Goal: Task Accomplishment & Management: Complete application form

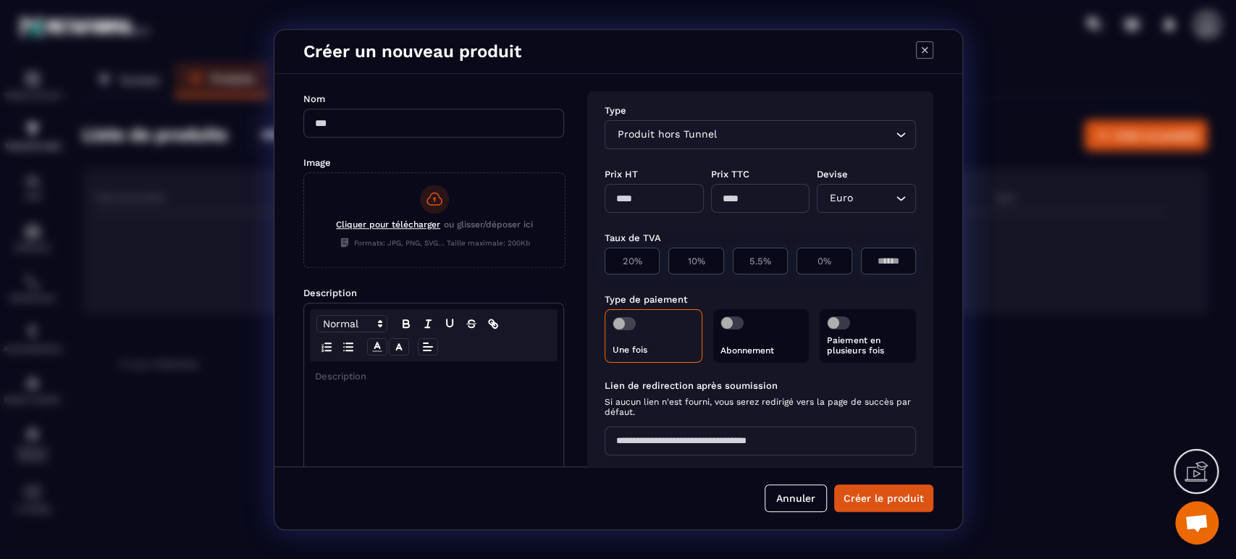
scroll to position [491, 0]
click at [438, 126] on input "Modal window" at bounding box center [433, 123] width 261 height 29
type input "*"
click at [433, 122] on input "Modal window" at bounding box center [433, 123] width 261 height 29
click at [369, 122] on input "**********" at bounding box center [433, 123] width 261 height 29
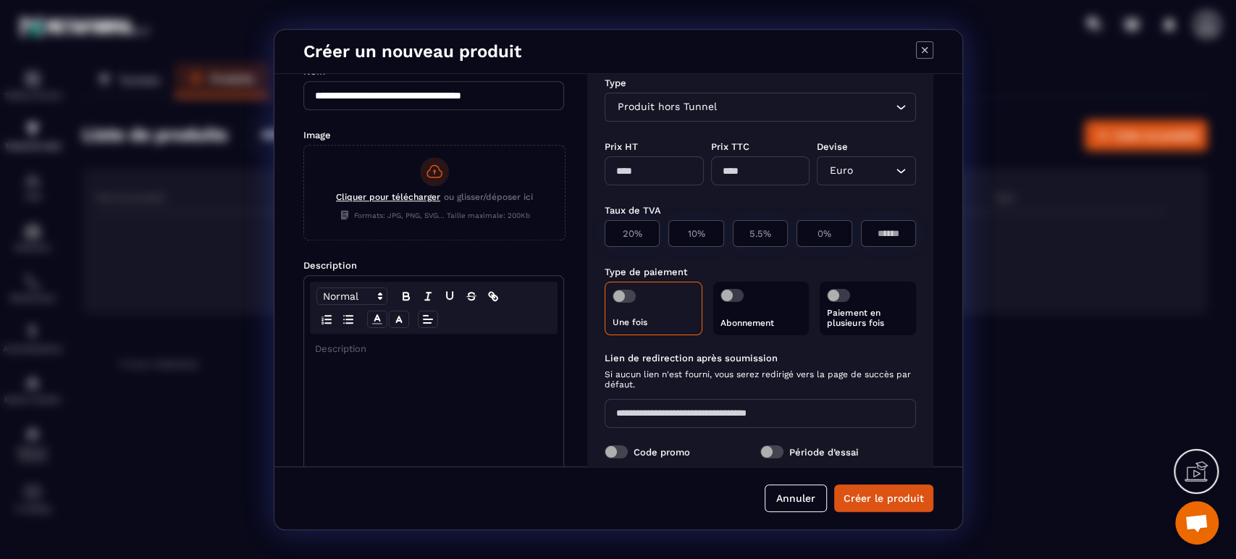
scroll to position [0, 0]
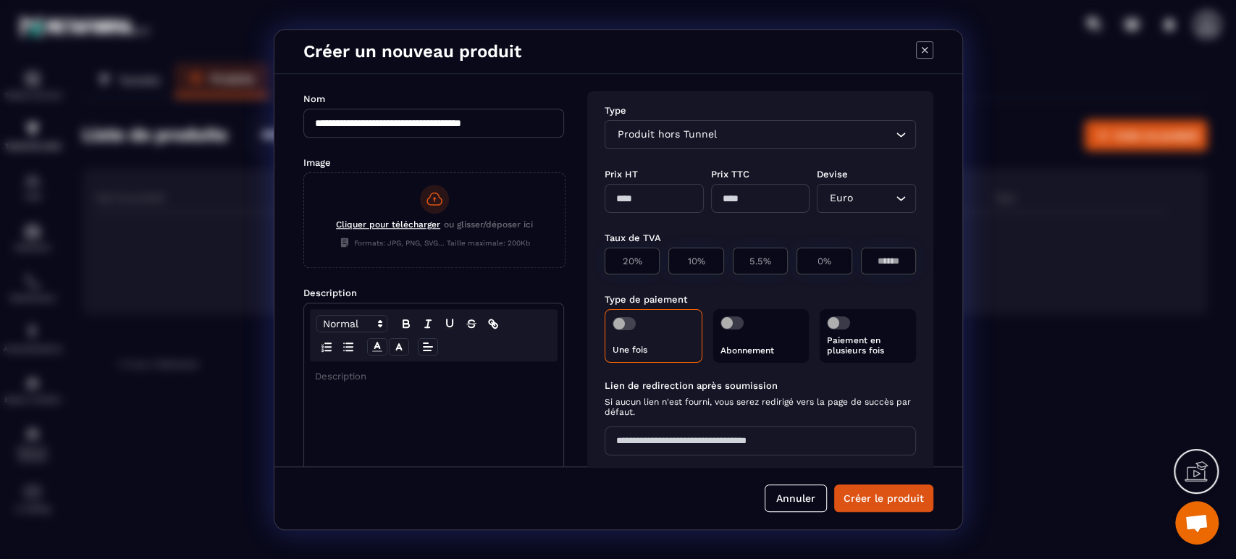
type input "**********"
click at [894, 135] on icon "Search for option" at bounding box center [901, 134] width 14 height 14
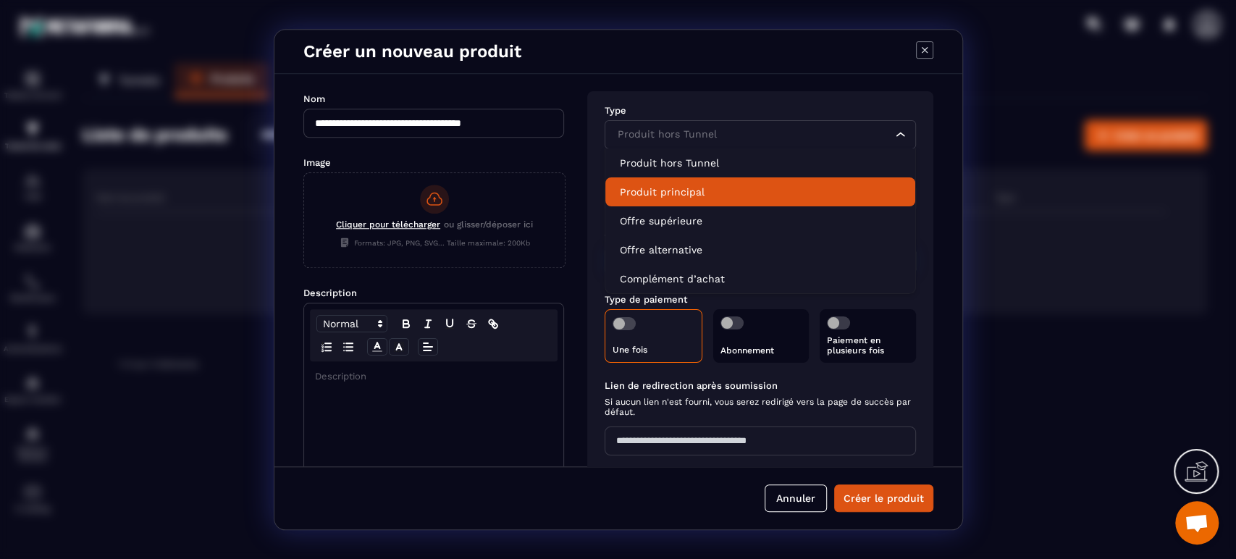
click at [721, 196] on p "Produit principal" at bounding box center [760, 192] width 281 height 14
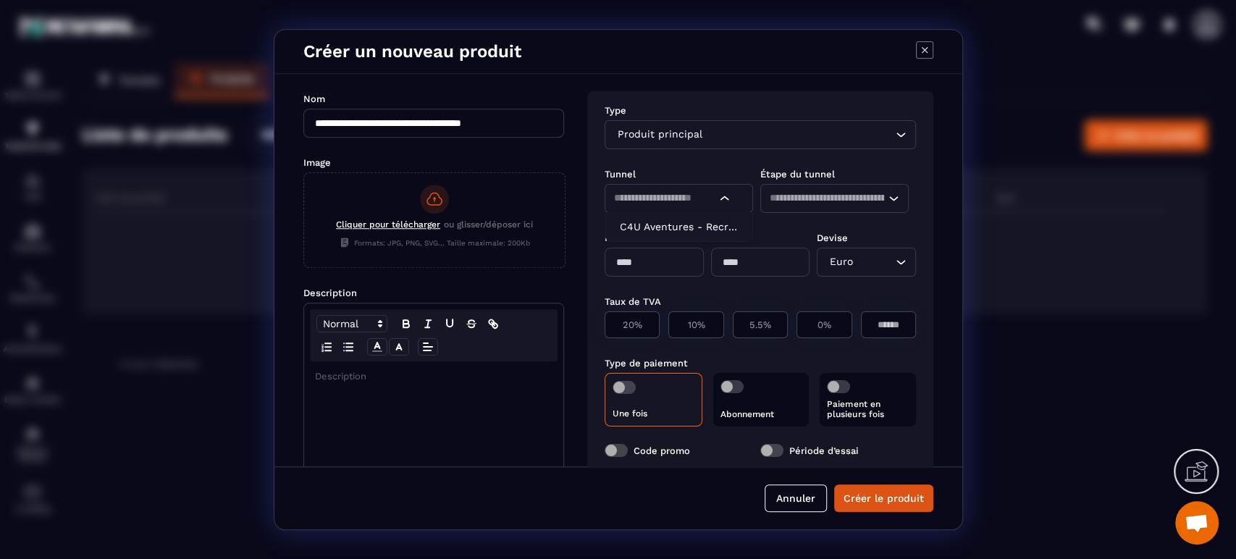
click at [718, 198] on icon "Search for option" at bounding box center [725, 198] width 14 height 14
click at [713, 228] on p "C4U Aventures - Recrutement Gestionnaires" at bounding box center [679, 226] width 118 height 14
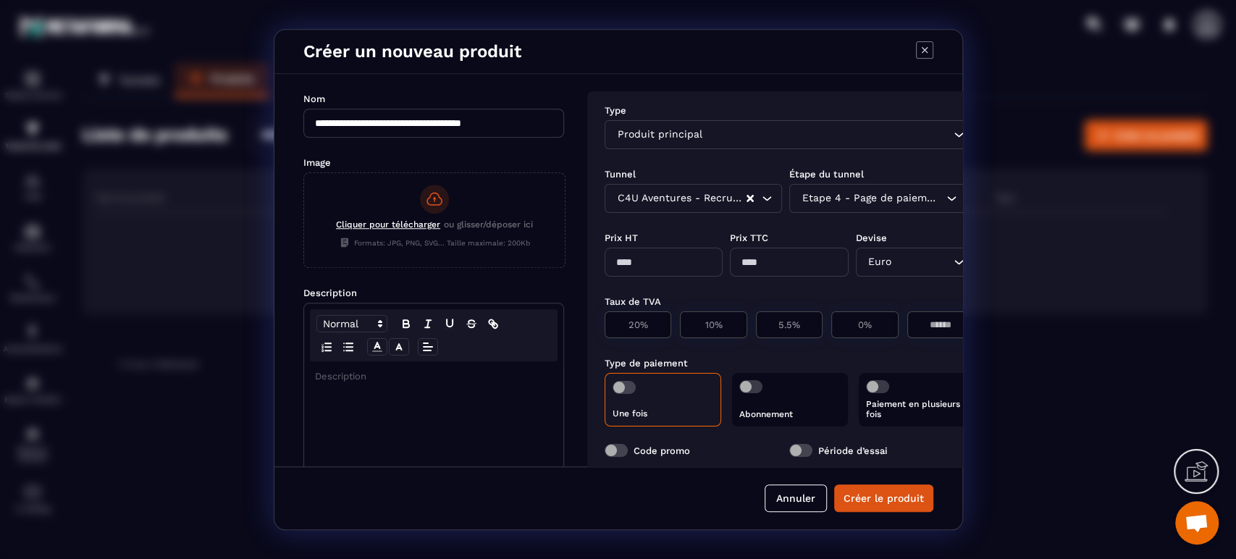
click at [864, 196] on div "Etape 4 - Page de paiement" at bounding box center [870, 198] width 147 height 16
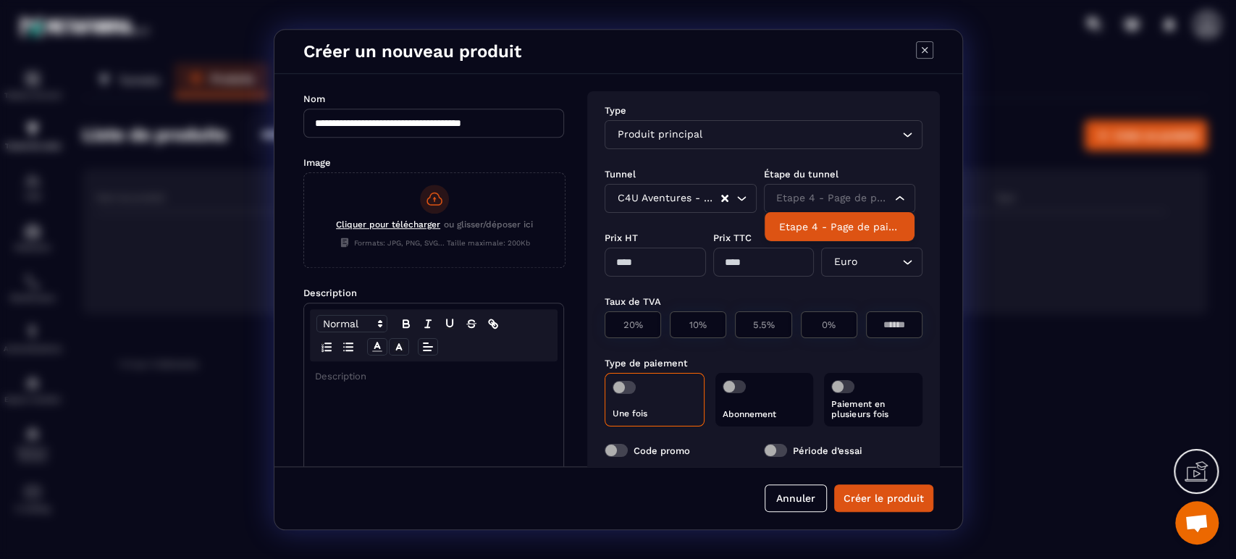
click at [887, 225] on p "Etape 4 - Page de paiement" at bounding box center [840, 226] width 122 height 14
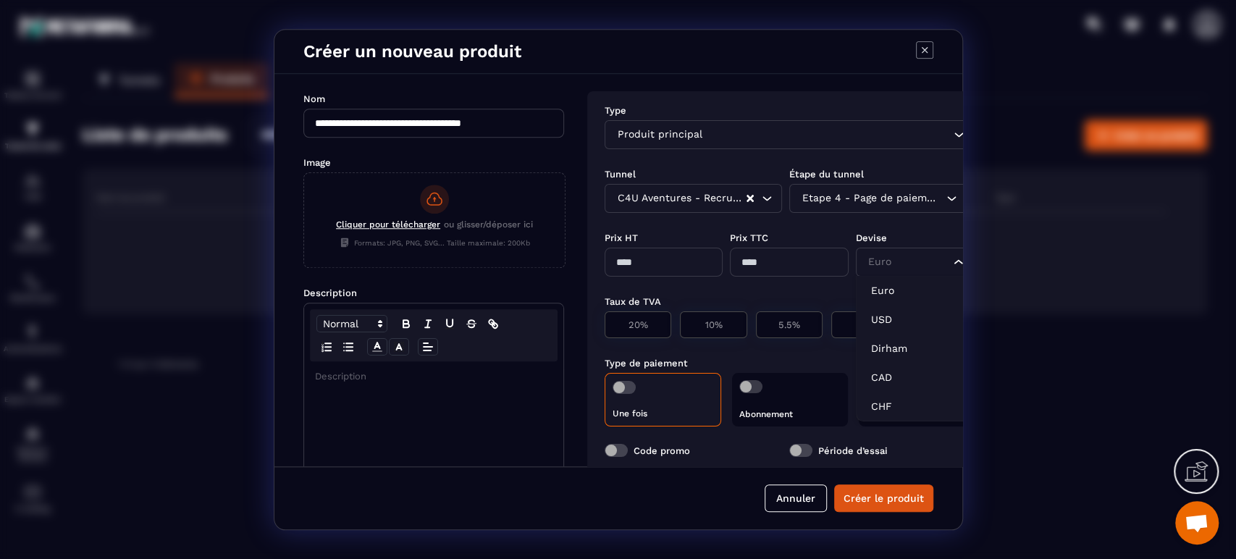
click at [888, 261] on div "Euro" at bounding box center [907, 262] width 88 height 16
click at [877, 289] on p "Euro" at bounding box center [914, 290] width 88 height 14
click at [634, 262] on input "Modal window" at bounding box center [664, 262] width 118 height 29
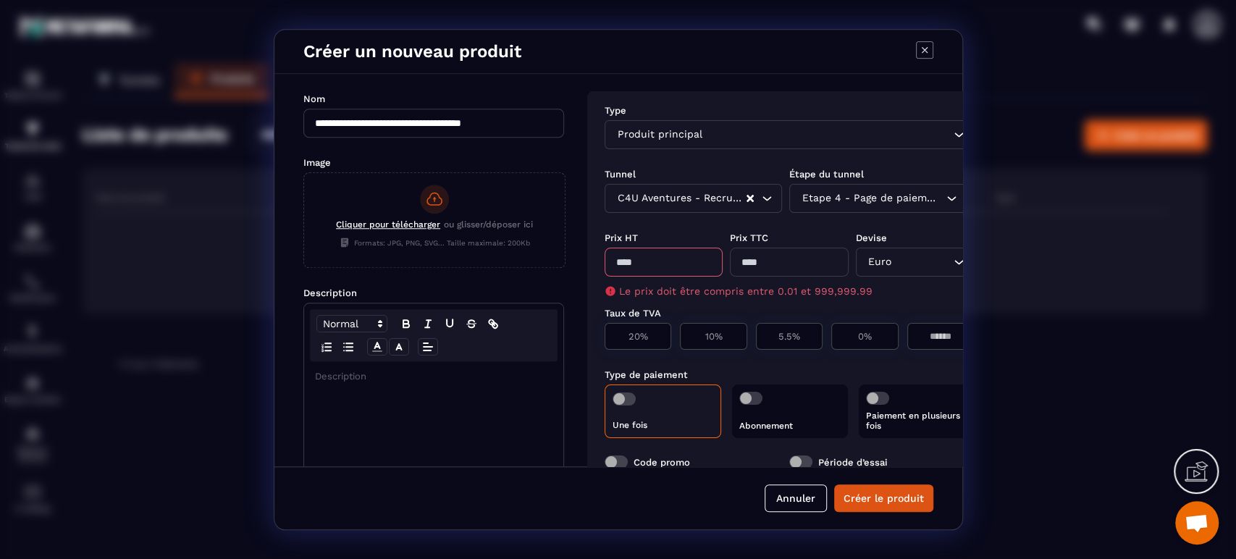
click at [625, 266] on input "Modal window" at bounding box center [664, 262] width 118 height 29
type input "****"
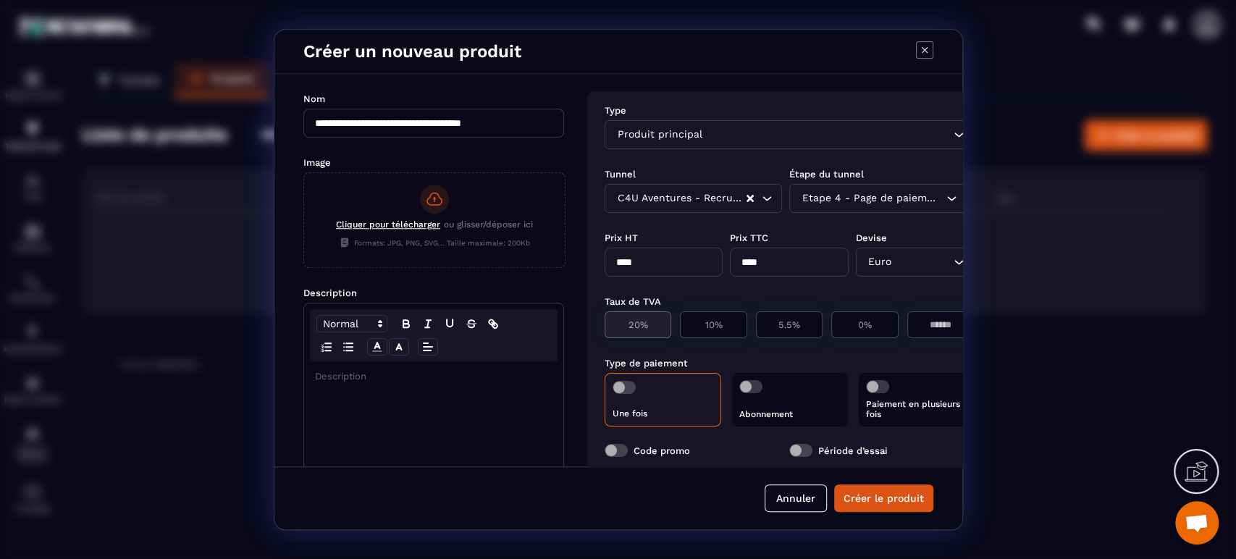
click at [653, 324] on p "20%" at bounding box center [638, 324] width 51 height 11
type input "*******"
type input "**"
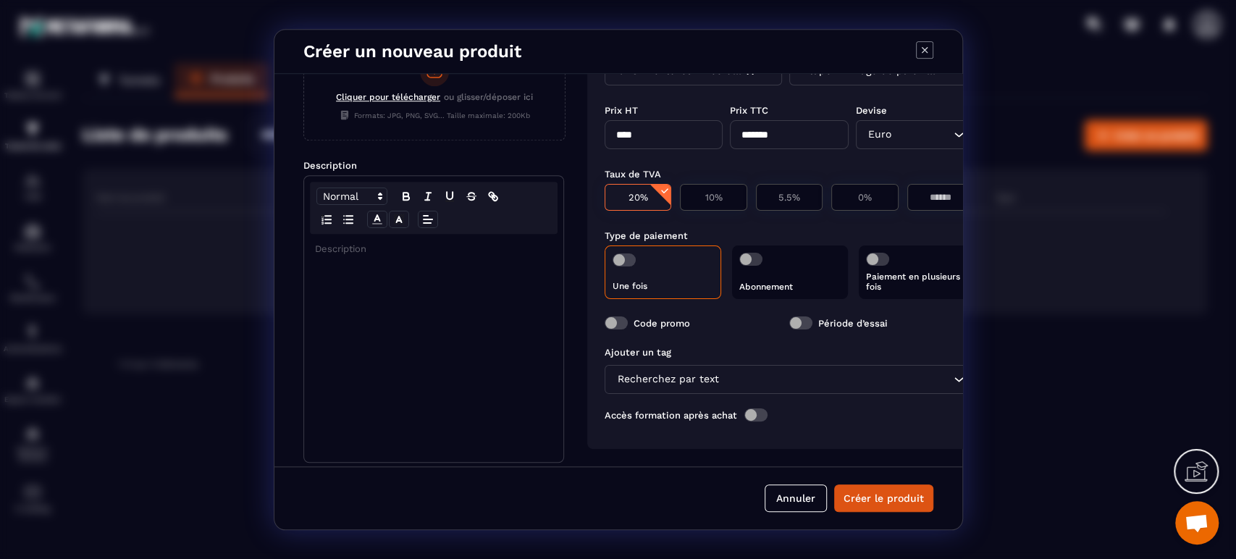
scroll to position [140, 0]
click at [776, 247] on div "Abonnement" at bounding box center [789, 273] width 115 height 54
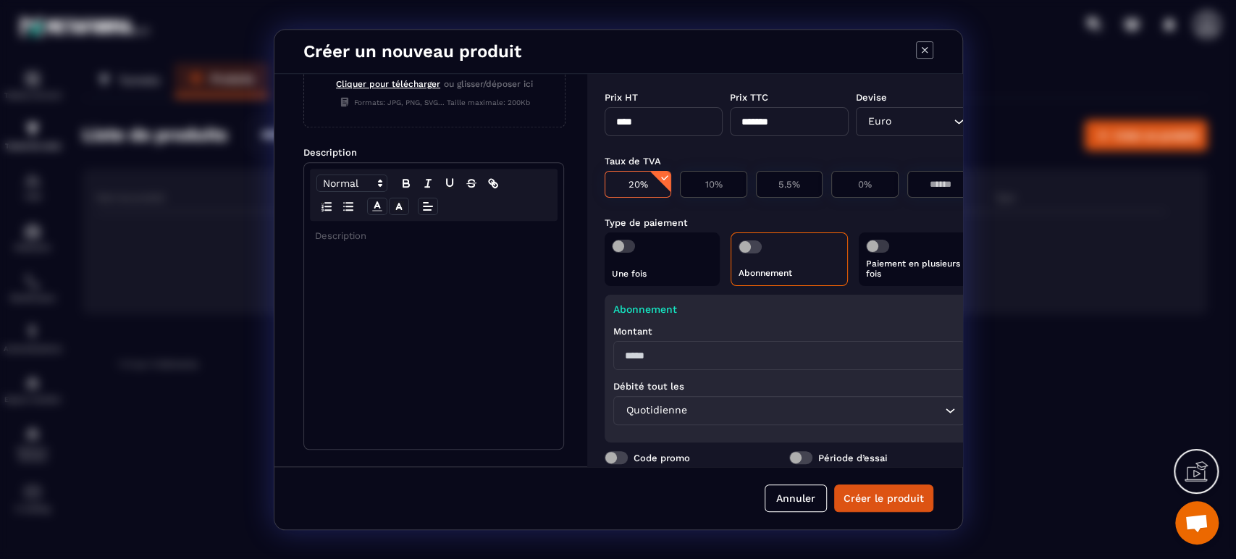
click at [748, 248] on span "Modal window" at bounding box center [750, 246] width 23 height 13
click at [623, 246] on span "Modal window" at bounding box center [623, 246] width 23 height 13
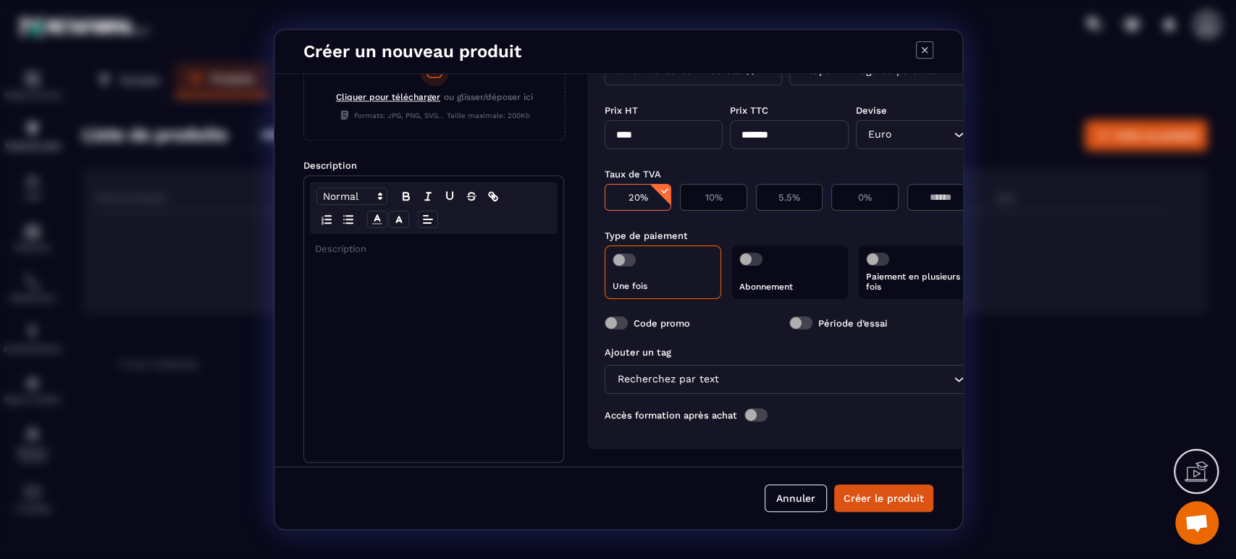
click at [742, 253] on span "Modal window" at bounding box center [750, 259] width 23 height 13
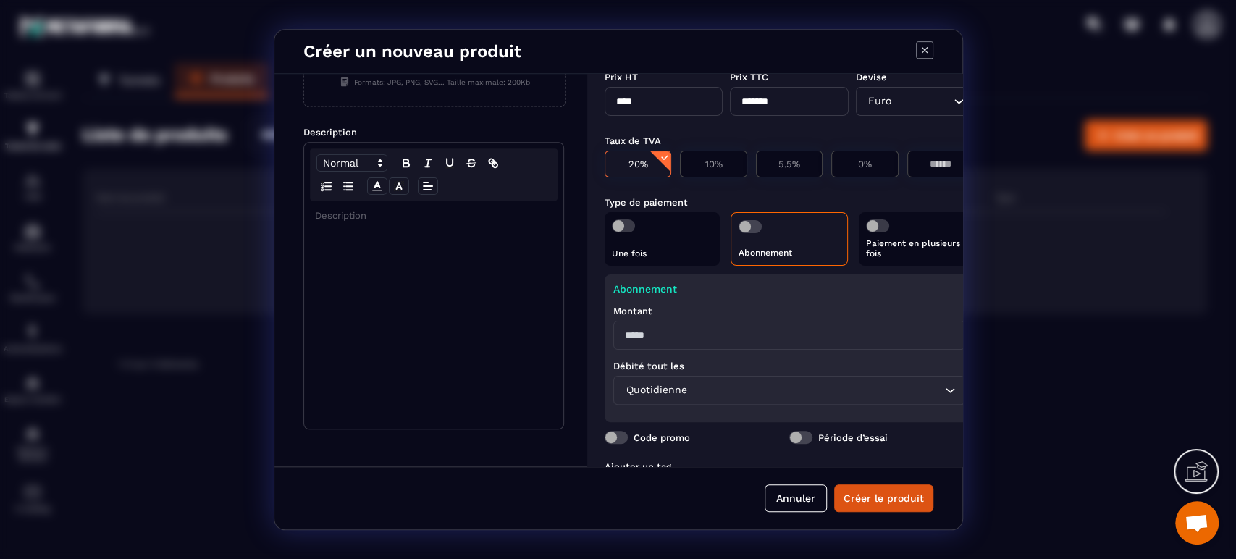
scroll to position [161, 58]
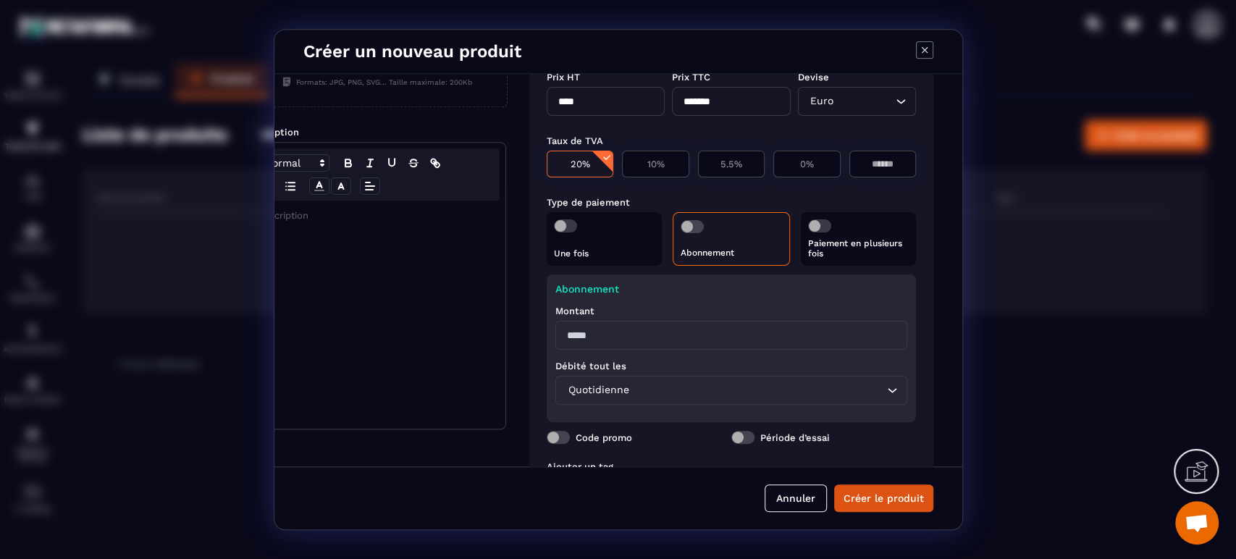
click at [698, 226] on span "Modal window" at bounding box center [692, 226] width 23 height 13
click at [814, 224] on span "Modal window" at bounding box center [818, 225] width 23 height 13
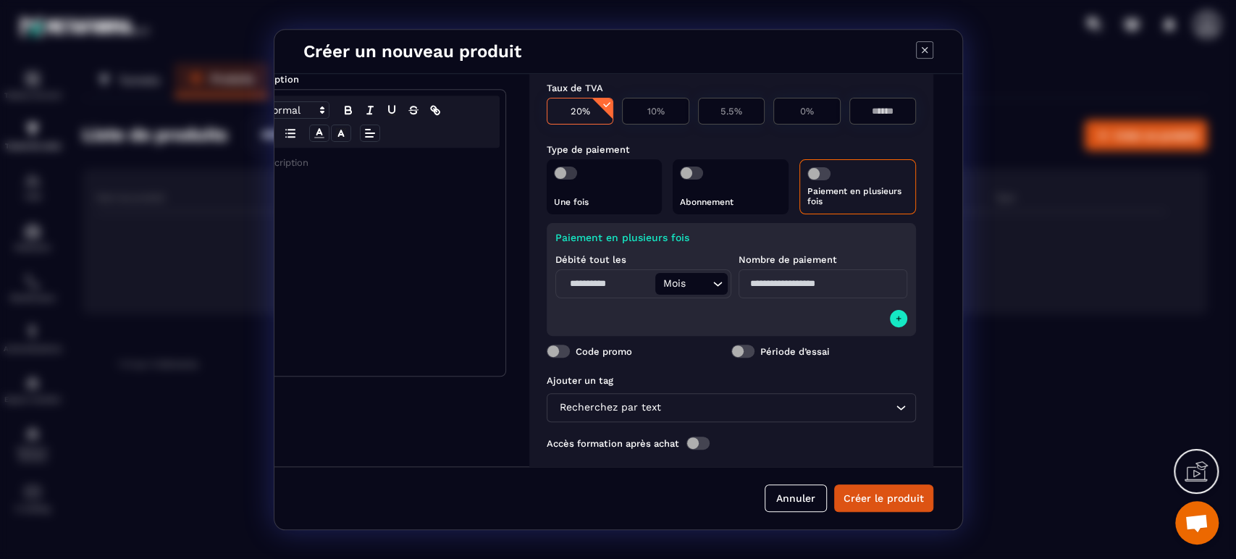
scroll to position [241, 58]
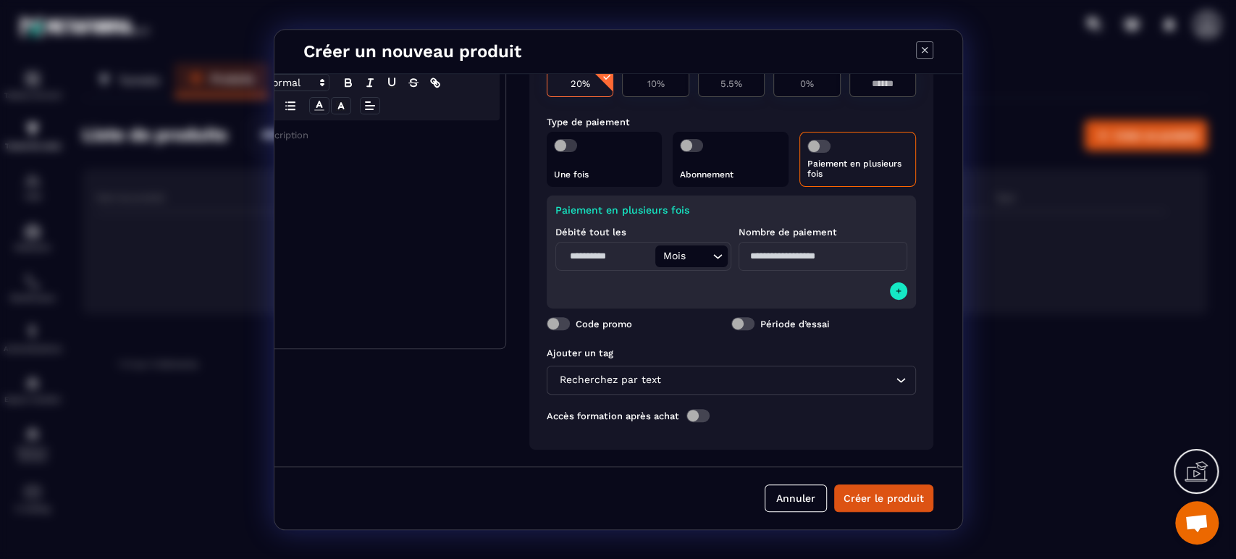
click at [716, 254] on icon "Search for option" at bounding box center [717, 256] width 14 height 14
click at [716, 253] on icon "Search for option" at bounding box center [717, 256] width 14 height 14
click at [772, 253] on input "Modal window" at bounding box center [823, 256] width 169 height 29
click at [621, 253] on input "Modal window" at bounding box center [607, 257] width 96 height 22
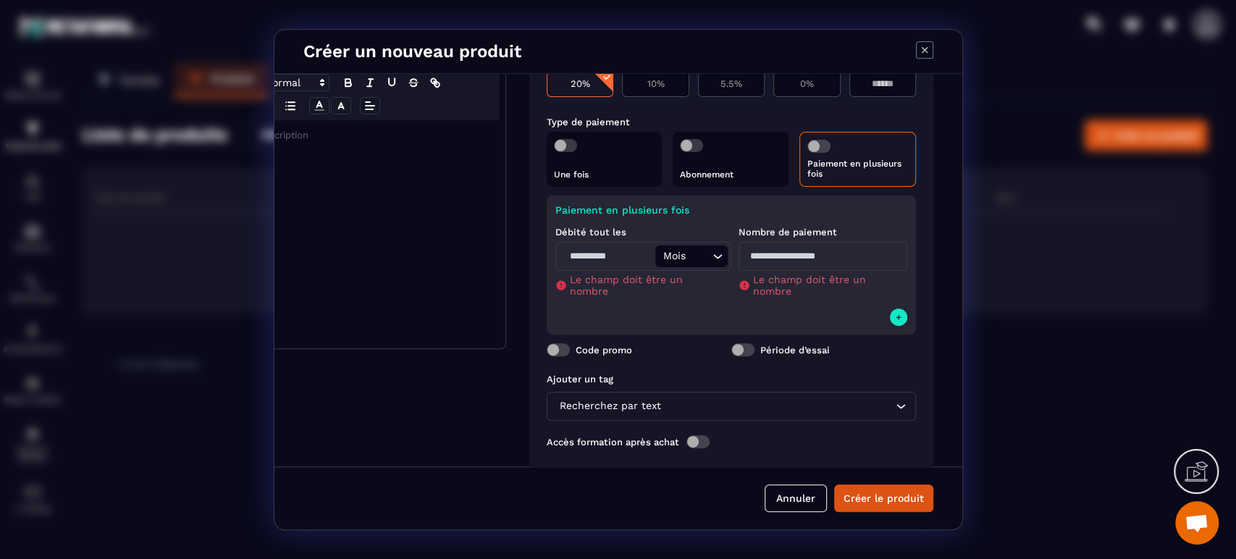
click at [772, 246] on input "Modal window" at bounding box center [823, 256] width 169 height 29
click at [775, 253] on input "Modal window" at bounding box center [823, 256] width 169 height 29
type input "*"
click at [831, 299] on div "Débité tout les Mois Loading... Le champ doit être un nombre Nombre de paiement…" at bounding box center [731, 261] width 352 height 90
click at [767, 253] on input "*" at bounding box center [823, 256] width 169 height 29
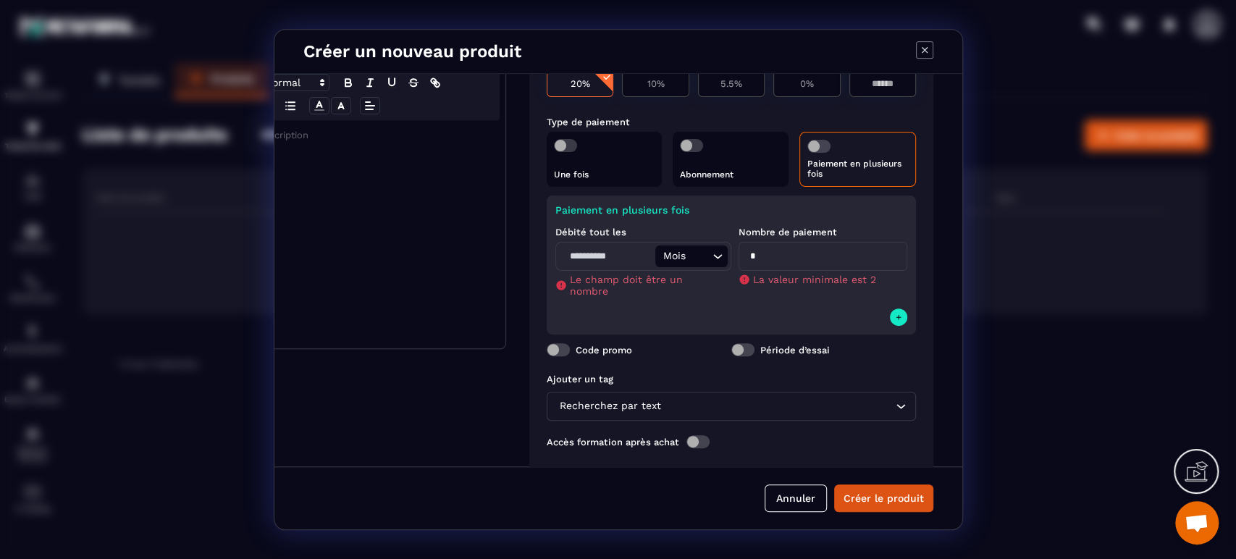
click at [629, 253] on input "Modal window" at bounding box center [607, 257] width 96 height 22
type input "*"
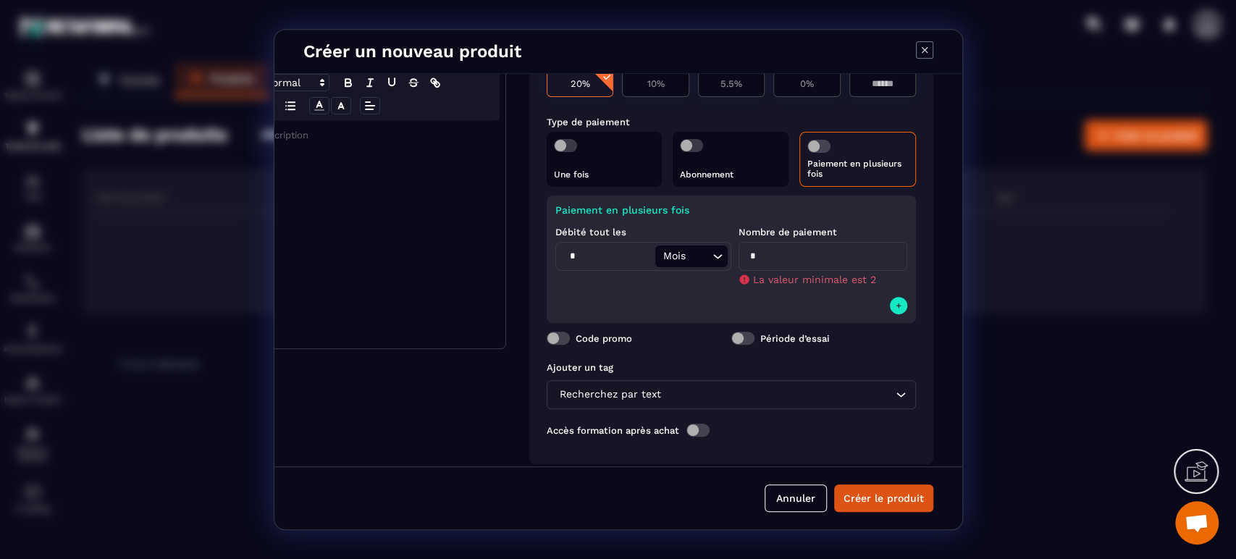
click at [783, 256] on input "*" at bounding box center [823, 256] width 169 height 29
click at [894, 305] on icon "Modal window" at bounding box center [898, 306] width 9 height 12
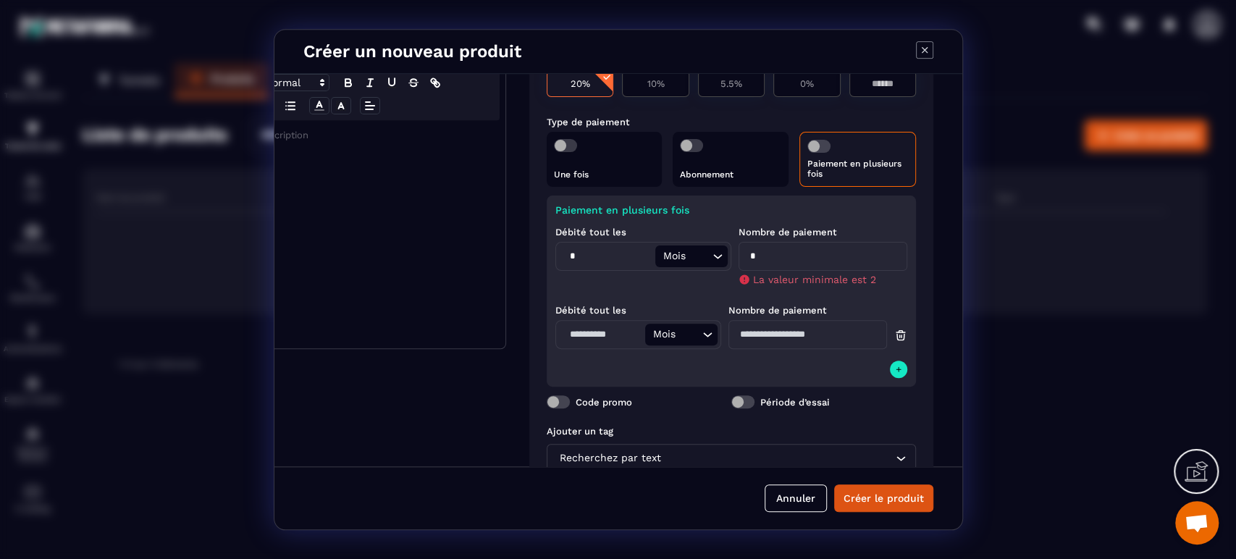
click at [611, 338] on input "Modal window" at bounding box center [602, 335] width 86 height 22
click at [702, 334] on icon "Search for option" at bounding box center [707, 334] width 14 height 14
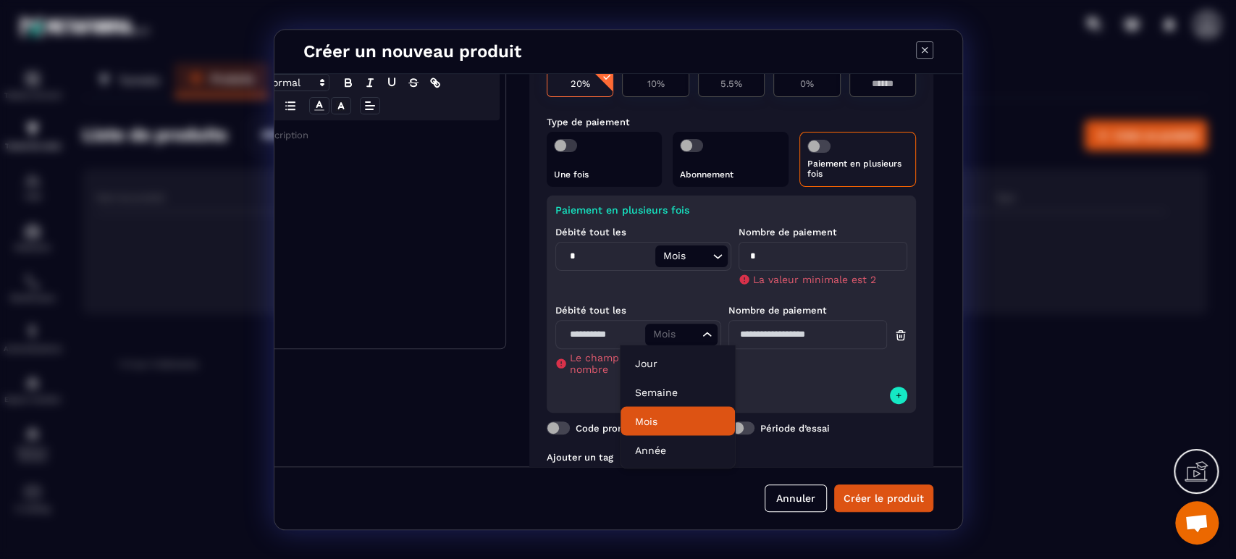
click at [681, 415] on p "Mois" at bounding box center [677, 421] width 85 height 14
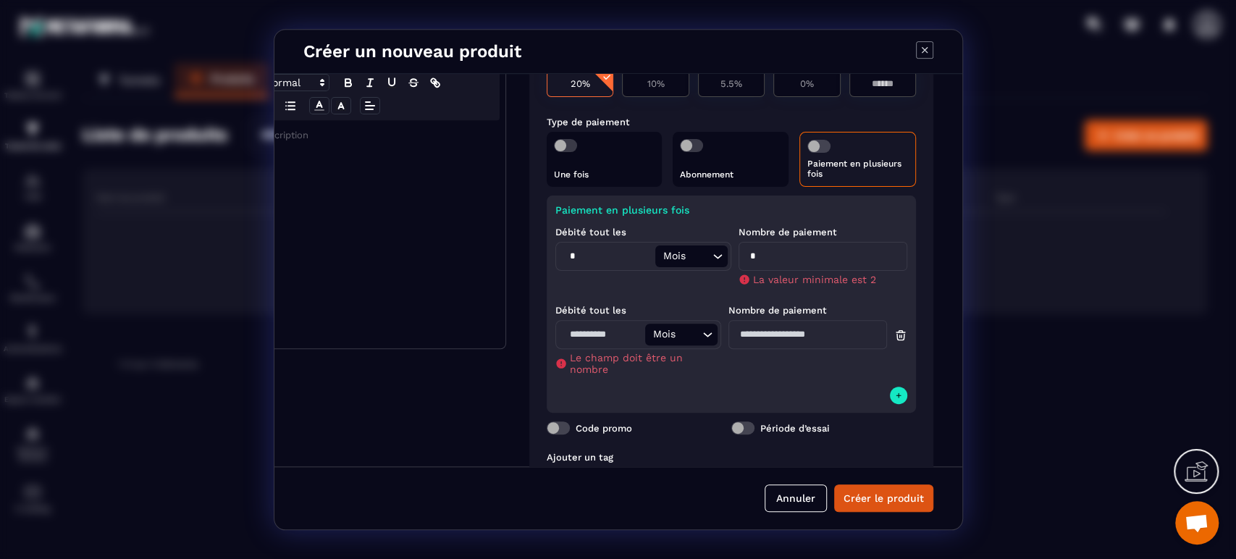
click at [619, 330] on input "Modal window" at bounding box center [602, 335] width 86 height 22
type input "*"
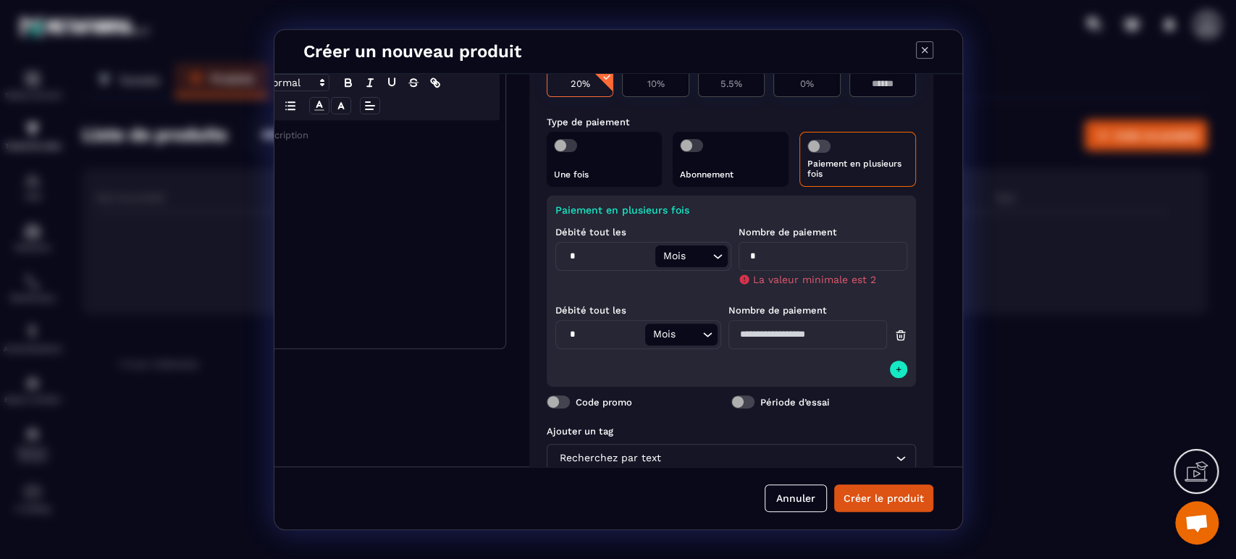
click at [763, 329] on input "Modal window" at bounding box center [807, 334] width 159 height 29
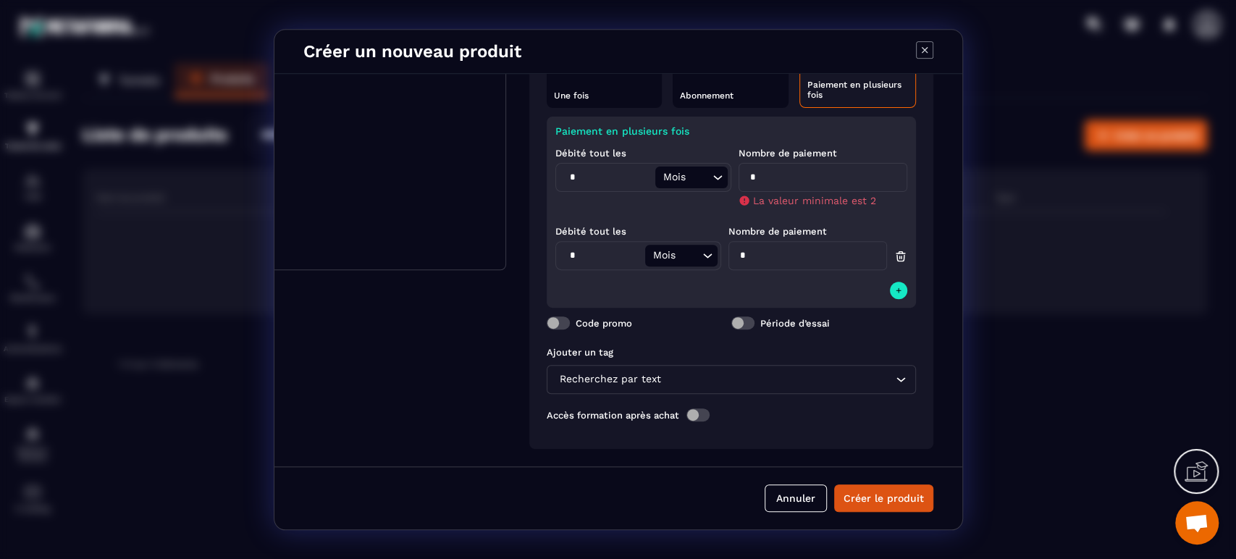
scroll to position [335, 58]
type input "*"
click at [887, 268] on div "Paiement en plusieurs fois Débité tout les * Mois Loading... Nombre de paiement…" at bounding box center [731, 212] width 369 height 191
click at [894, 285] on icon "Modal window" at bounding box center [898, 291] width 9 height 12
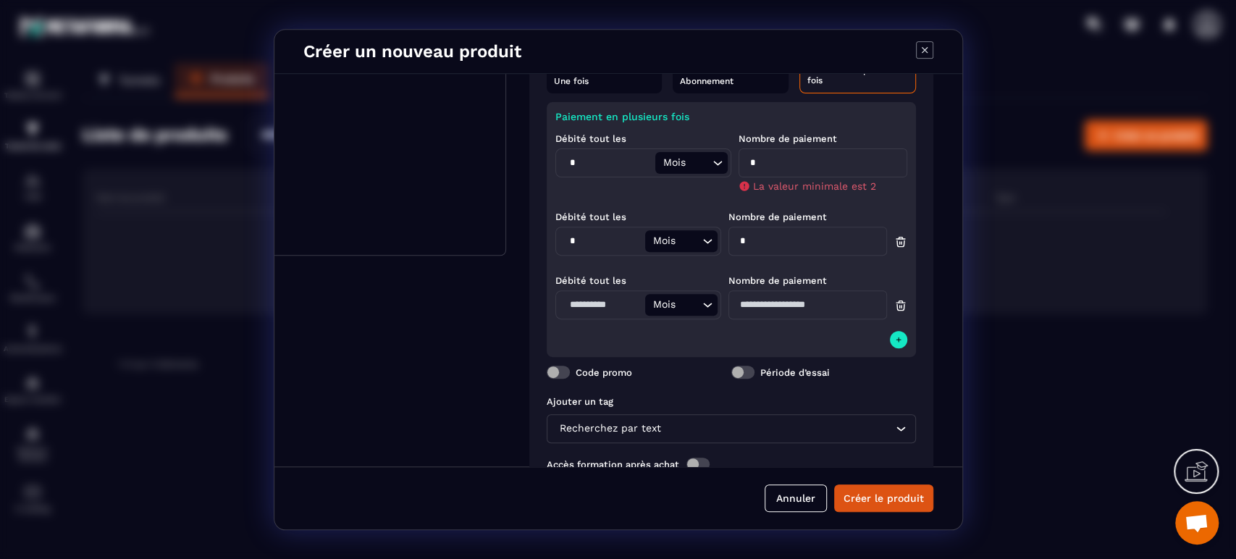
click at [577, 301] on input "Modal window" at bounding box center [602, 305] width 86 height 22
type input "*"
click at [749, 303] on input "Modal window" at bounding box center [807, 304] width 159 height 29
type input "*"
click at [895, 342] on icon "Modal window" at bounding box center [898, 340] width 9 height 12
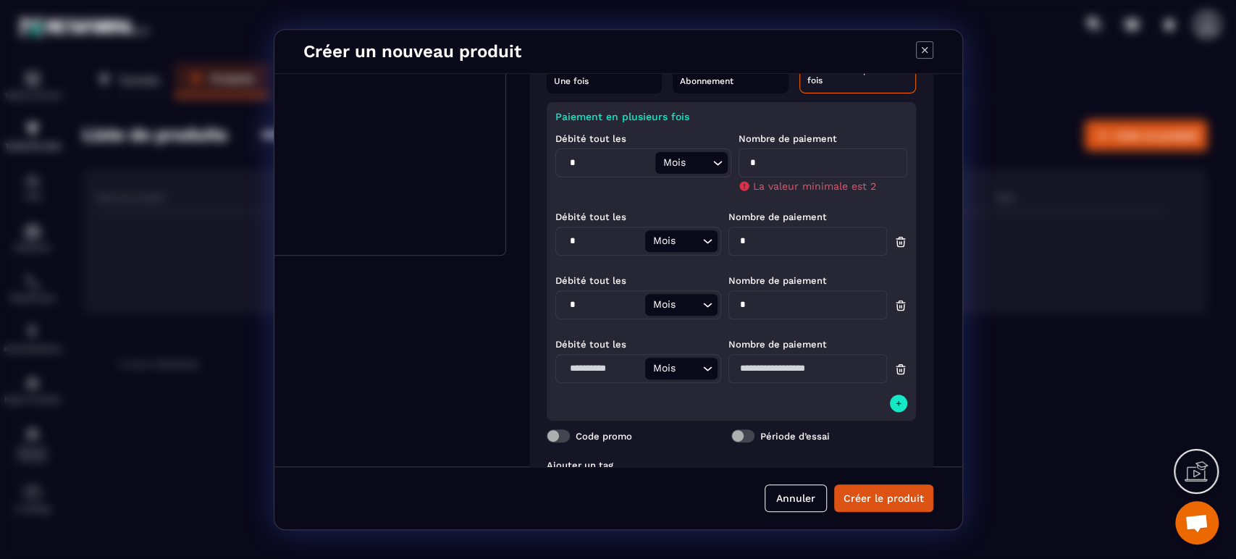
click at [609, 372] on input "Modal window" at bounding box center [602, 369] width 86 height 22
type input "*"
click at [789, 364] on input "Modal window" at bounding box center [807, 368] width 159 height 29
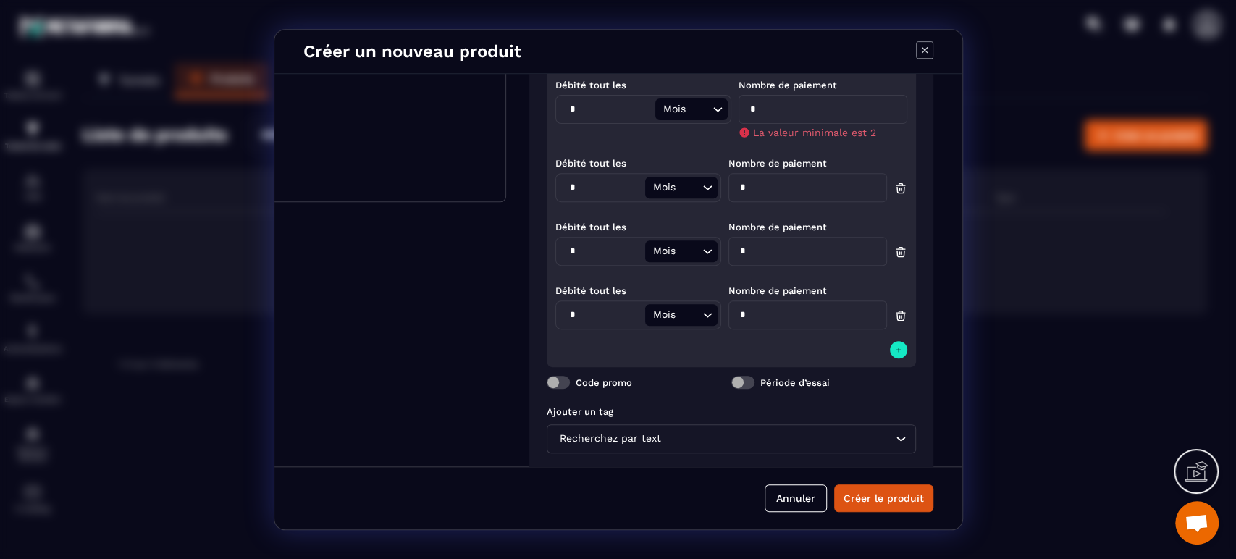
scroll to position [415, 58]
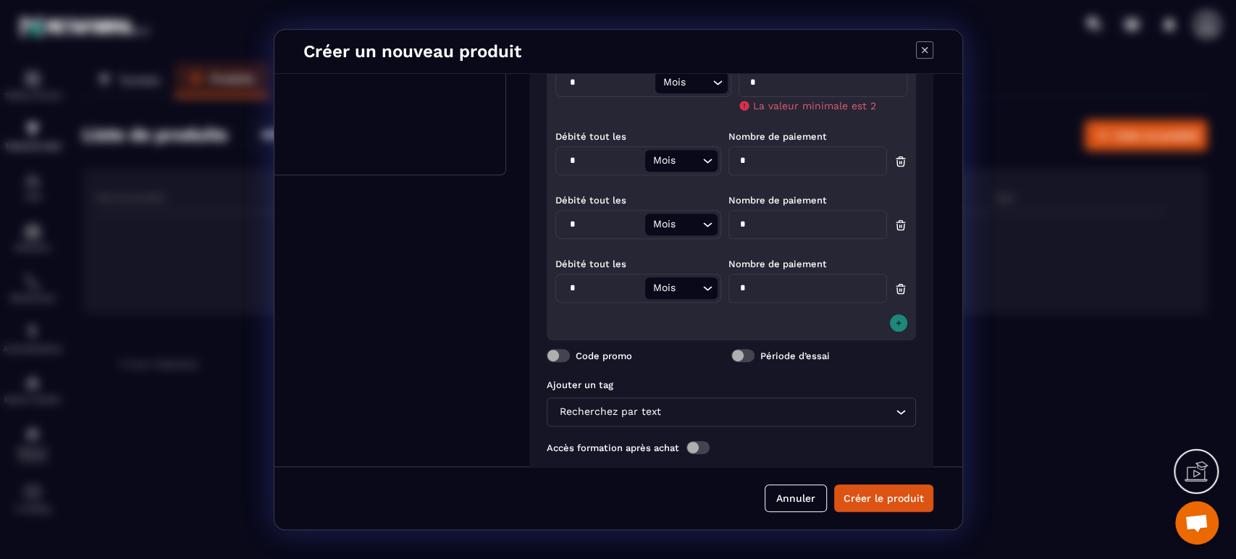
type input "*"
click at [890, 324] on button "Modal window" at bounding box center [898, 322] width 17 height 17
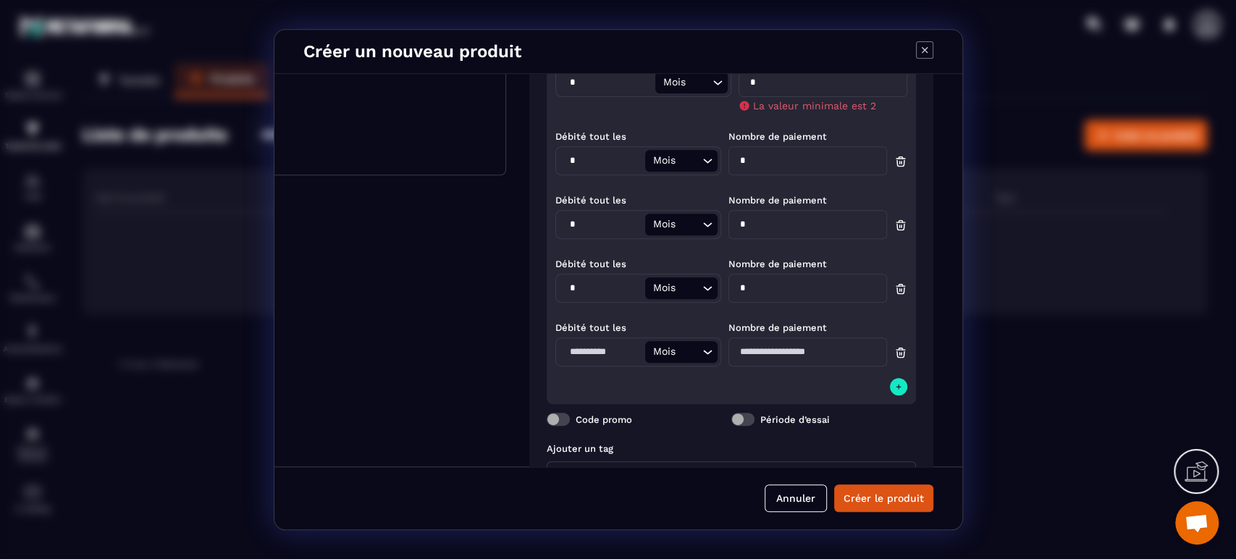
click at [592, 351] on input "Modal window" at bounding box center [602, 352] width 86 height 22
type input "*"
click at [763, 351] on input "Modal window" at bounding box center [807, 351] width 159 height 29
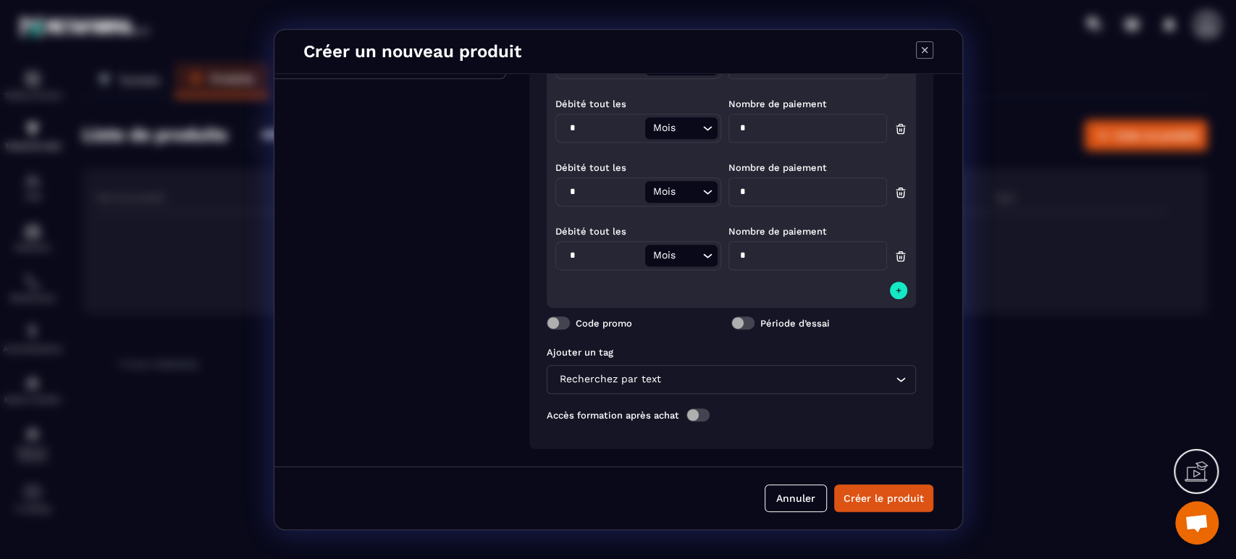
scroll to position [525, 58]
type input "*"
click at [894, 285] on icon "Modal window" at bounding box center [898, 291] width 9 height 12
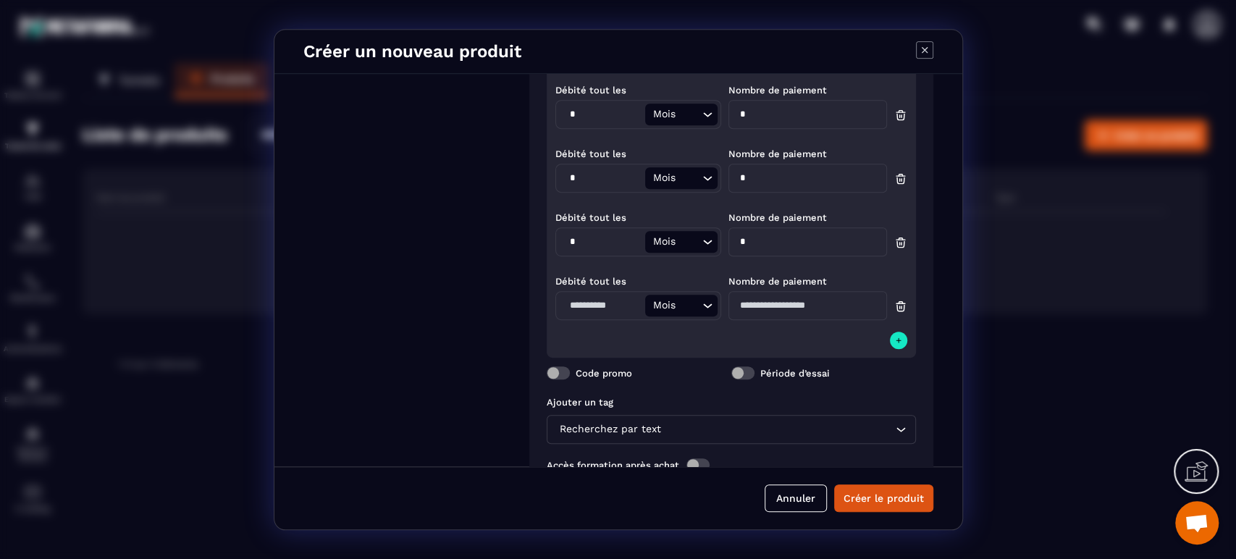
click at [574, 306] on input "Modal window" at bounding box center [602, 306] width 86 height 22
type input "*"
click at [763, 306] on input "Modal window" at bounding box center [807, 305] width 159 height 29
type input "*"
click at [896, 340] on icon "Modal window" at bounding box center [898, 340] width 5 height 5
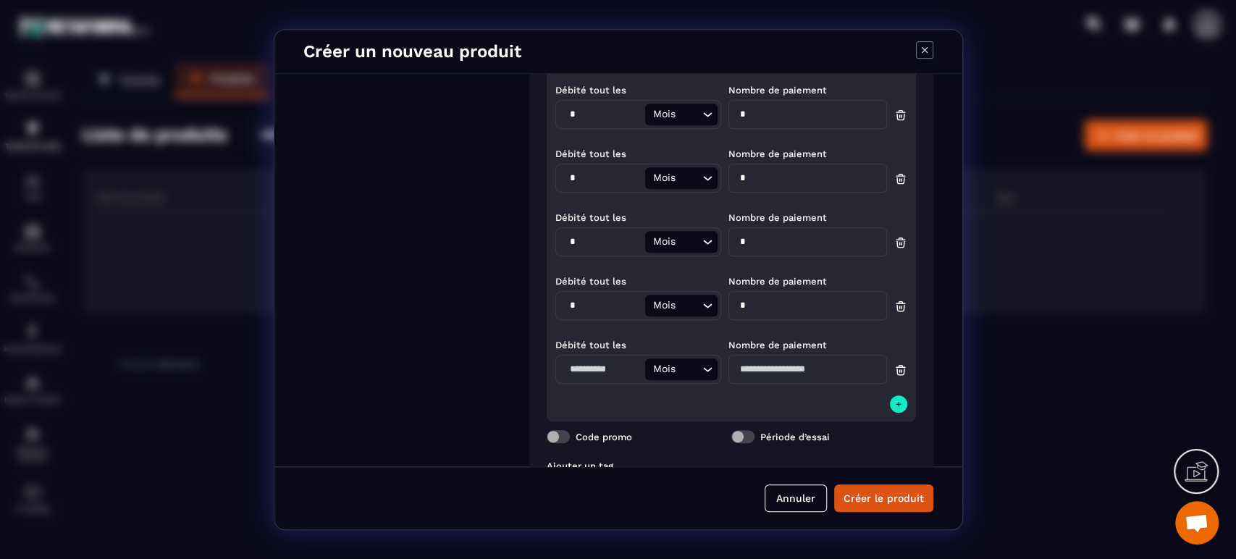
click at [622, 372] on input "Modal window" at bounding box center [602, 369] width 86 height 22
type input "*"
click at [809, 374] on input "Modal window" at bounding box center [807, 369] width 159 height 29
type input "*"
click at [894, 400] on icon "Modal window" at bounding box center [898, 404] width 9 height 12
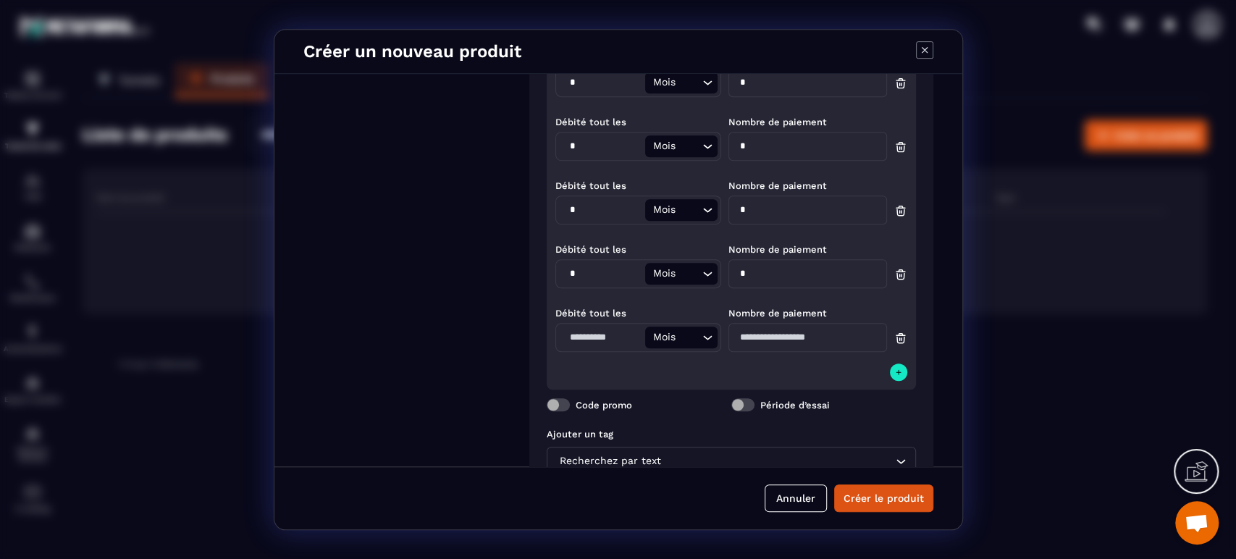
scroll to position [686, 58]
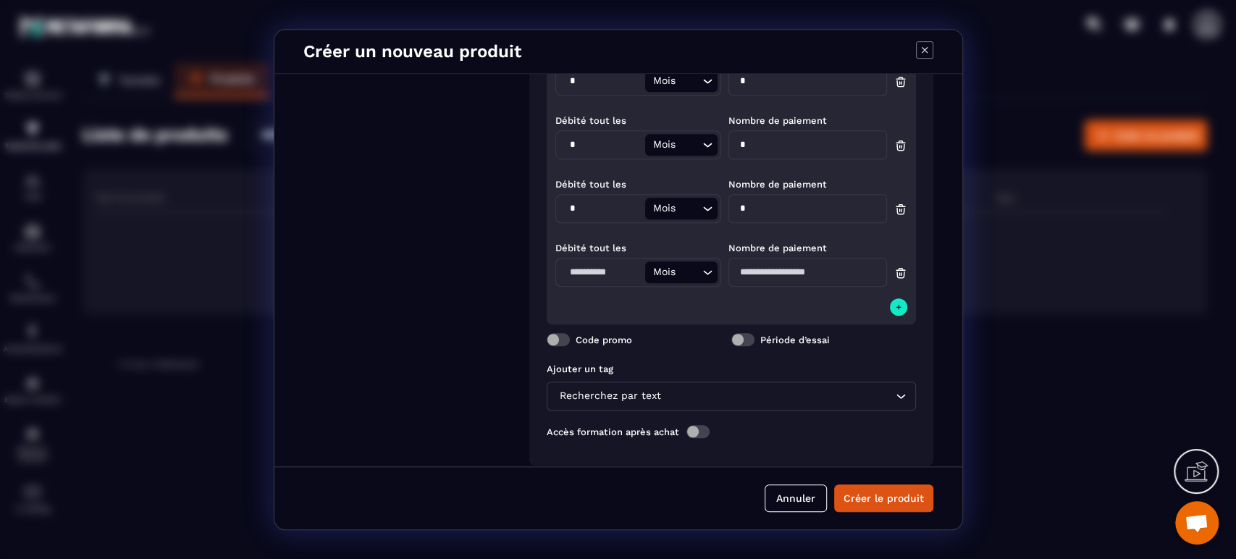
click at [588, 240] on div "Débité tout les" at bounding box center [634, 247] width 159 height 14
click at [582, 261] on input "Modal window" at bounding box center [602, 272] width 86 height 22
type input "*"
click at [776, 265] on input "Modal window" at bounding box center [807, 272] width 159 height 29
type input "*"
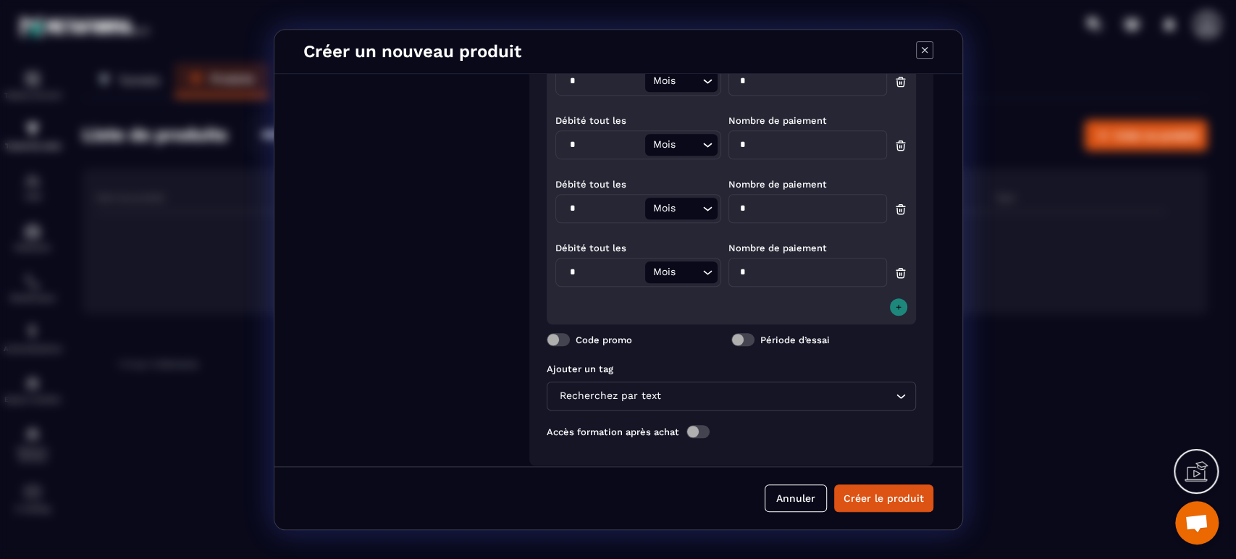
click at [894, 306] on icon "Modal window" at bounding box center [898, 307] width 9 height 12
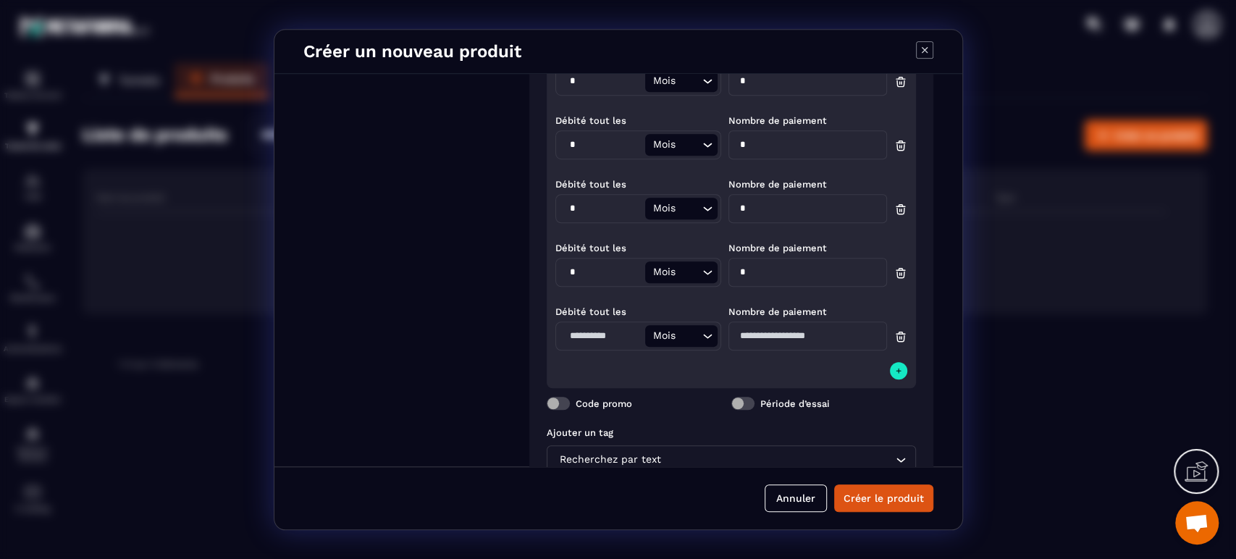
click at [600, 333] on input "Modal window" at bounding box center [602, 336] width 86 height 22
type input "*"
click at [833, 332] on input "Modal window" at bounding box center [807, 336] width 159 height 29
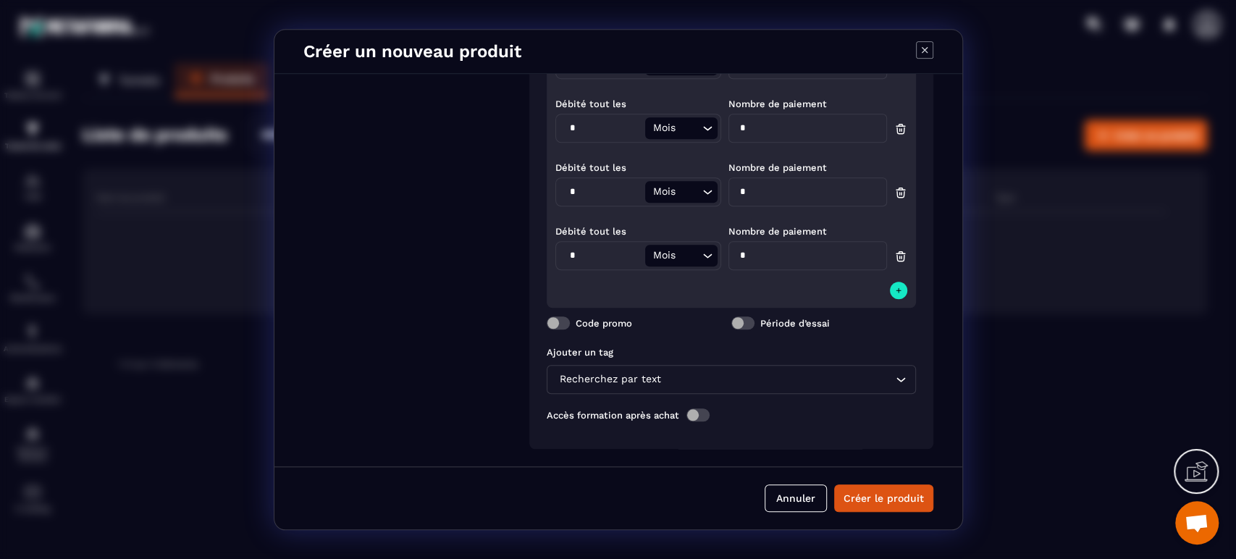
scroll to position [779, 58]
type input "*"
click at [894, 285] on icon "Modal window" at bounding box center [898, 291] width 9 height 12
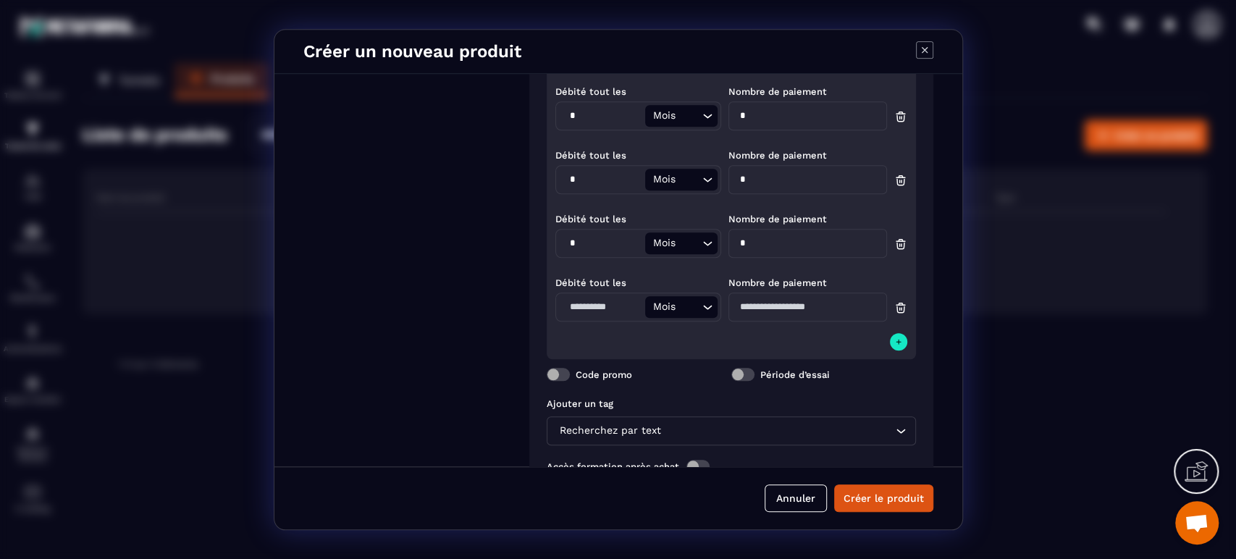
click at [589, 303] on input "Modal window" at bounding box center [602, 307] width 86 height 22
type input "*"
click at [784, 306] on input "Modal window" at bounding box center [807, 307] width 159 height 29
type input "**"
click at [894, 340] on icon "Modal window" at bounding box center [898, 342] width 9 height 12
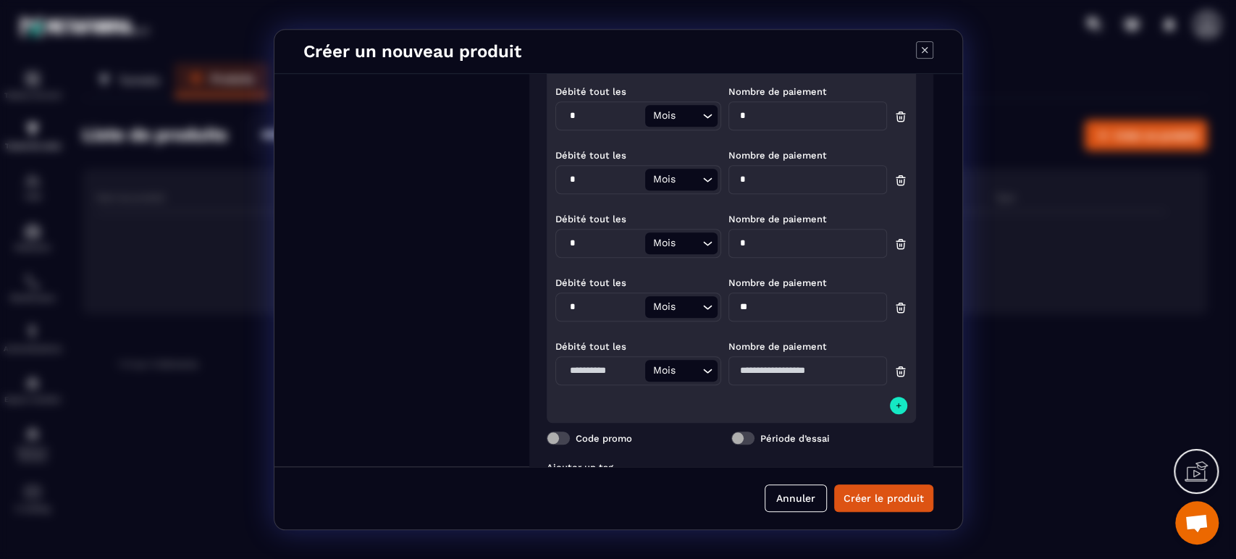
click at [572, 374] on input "Modal window" at bounding box center [602, 371] width 86 height 22
type input "*"
click at [816, 369] on input "Modal window" at bounding box center [807, 370] width 159 height 29
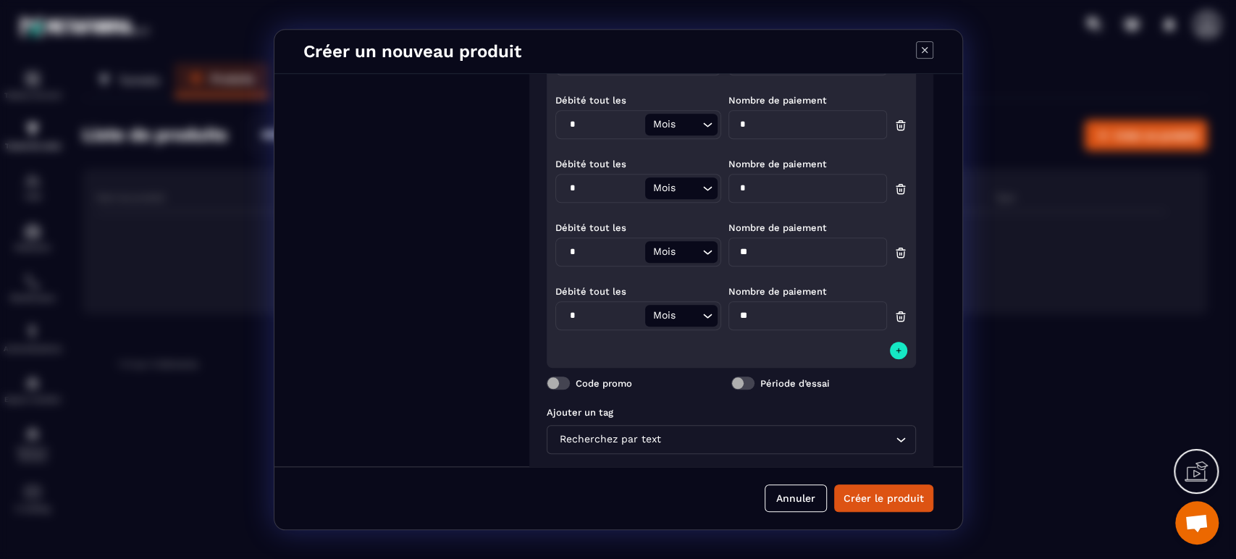
scroll to position [905, 58]
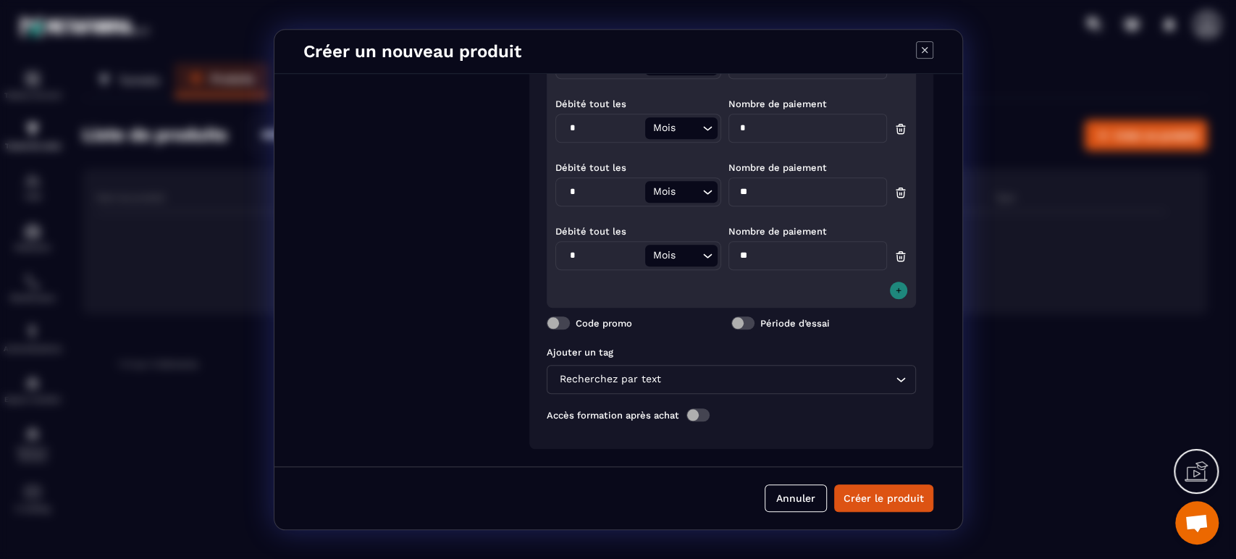
type input "**"
click at [896, 288] on icon "Modal window" at bounding box center [898, 290] width 5 height 5
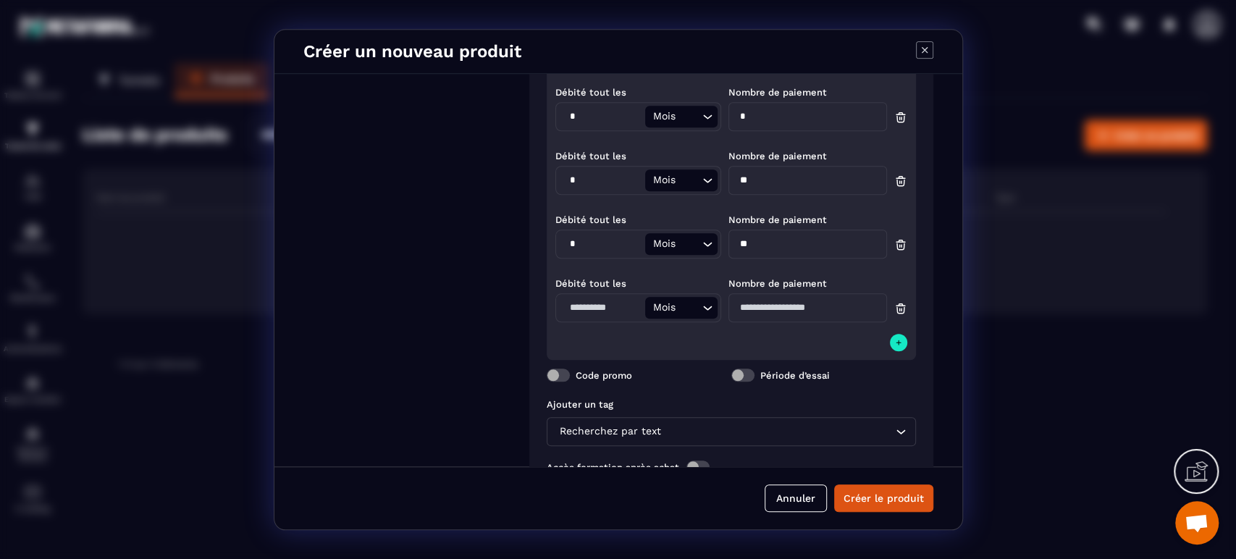
click at [597, 304] on input "Modal window" at bounding box center [602, 308] width 86 height 22
type input "*"
click at [766, 304] on input "Modal window" at bounding box center [807, 307] width 159 height 29
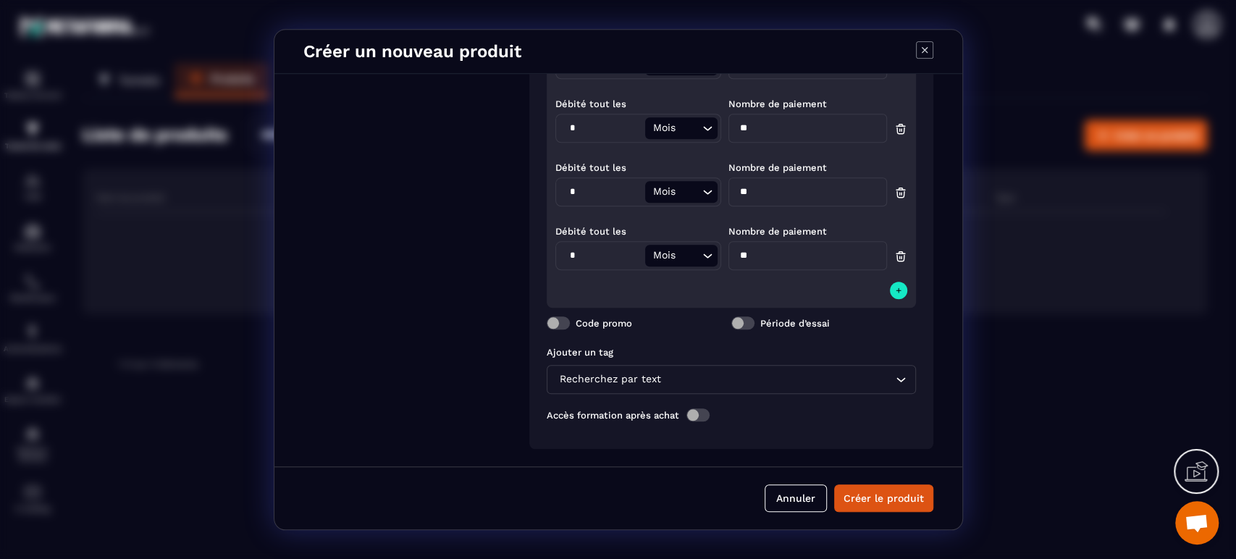
type input "**"
click at [894, 372] on icon "Search for option" at bounding box center [901, 379] width 14 height 14
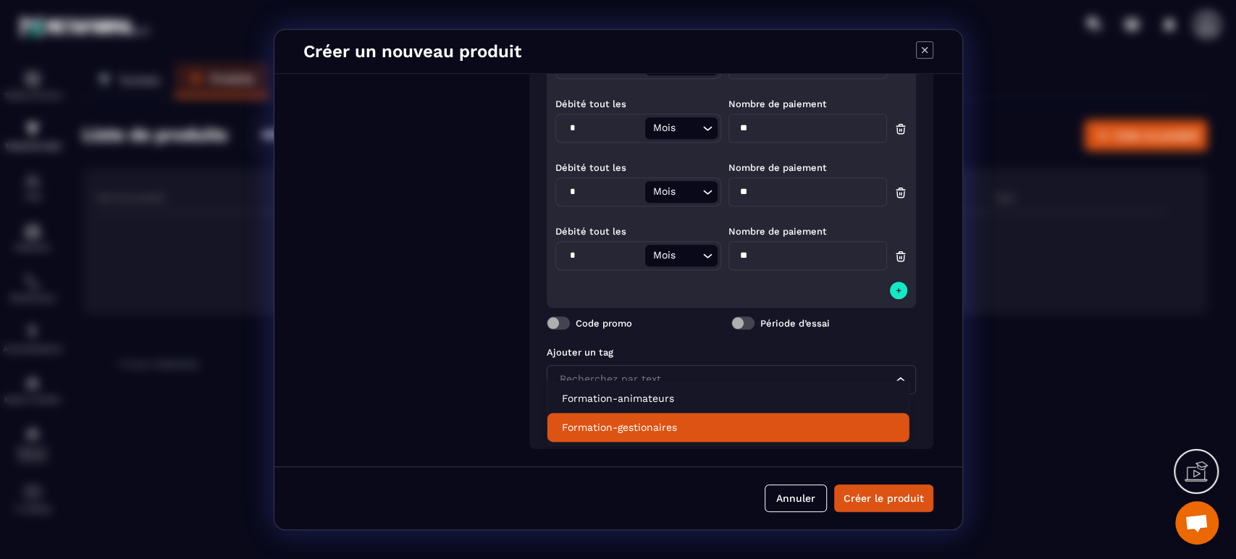
click at [647, 427] on p "Formation-gestionaires" at bounding box center [728, 427] width 333 height 14
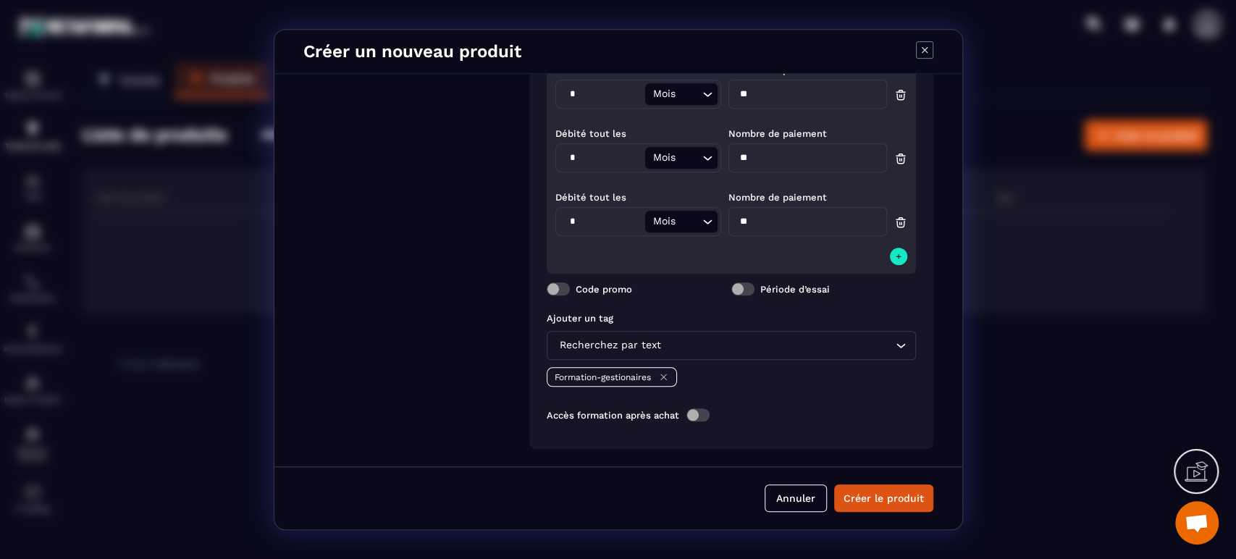
scroll to position [1003, 58]
click at [877, 496] on button "Créer le produit" at bounding box center [883, 498] width 99 height 28
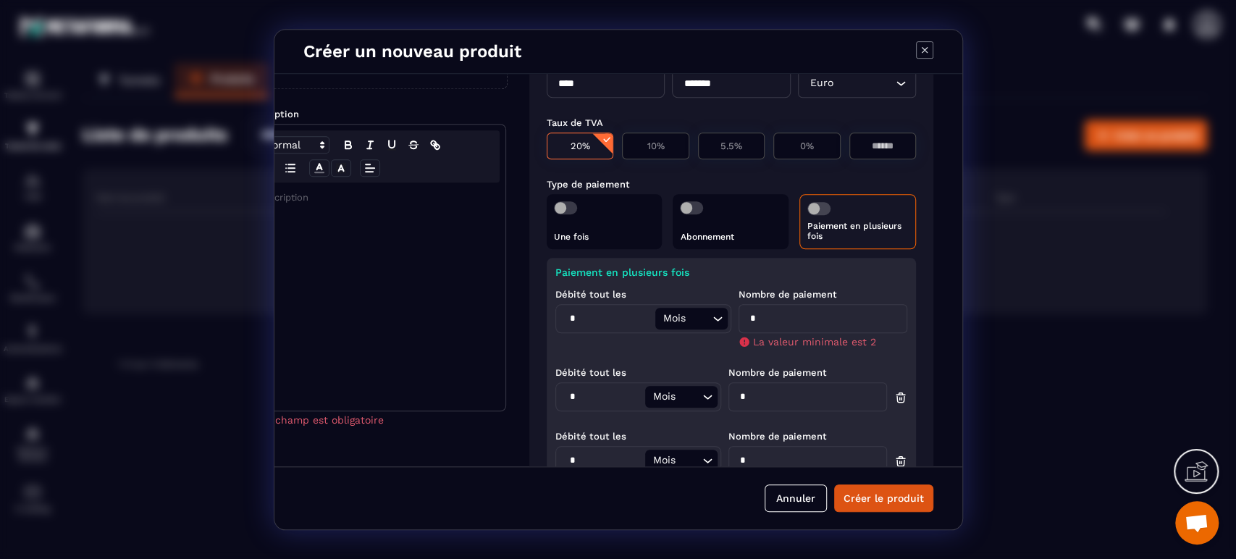
scroll to position [197, 58]
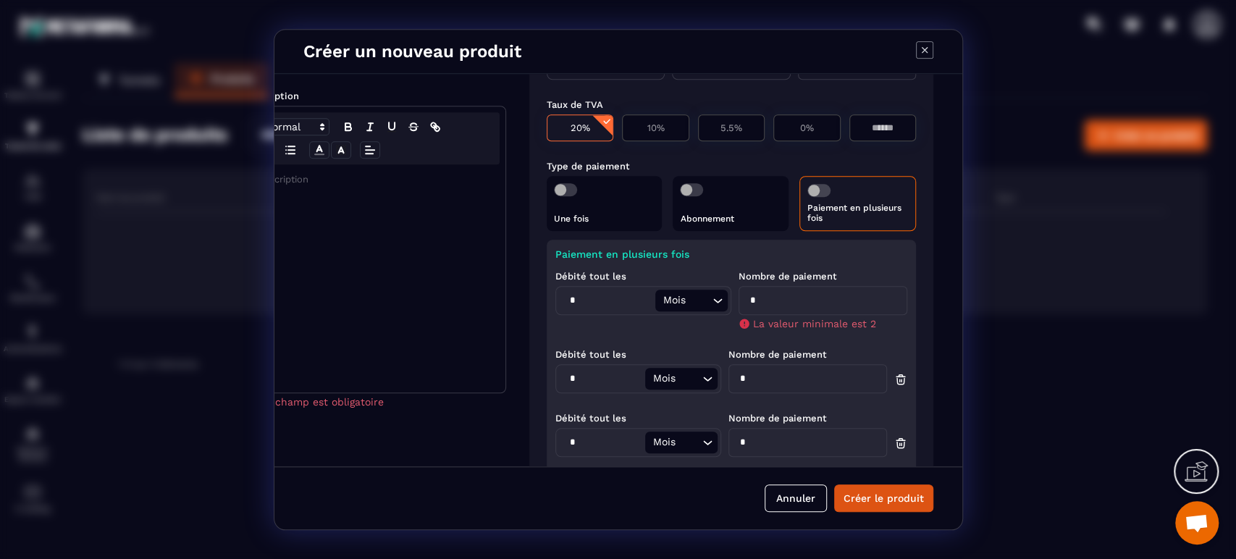
click at [781, 301] on input "*" at bounding box center [823, 300] width 169 height 29
type input "*"
click at [892, 466] on div "Débité tout les * Mois Loading... Nombre de paiement *" at bounding box center [731, 498] width 352 height 64
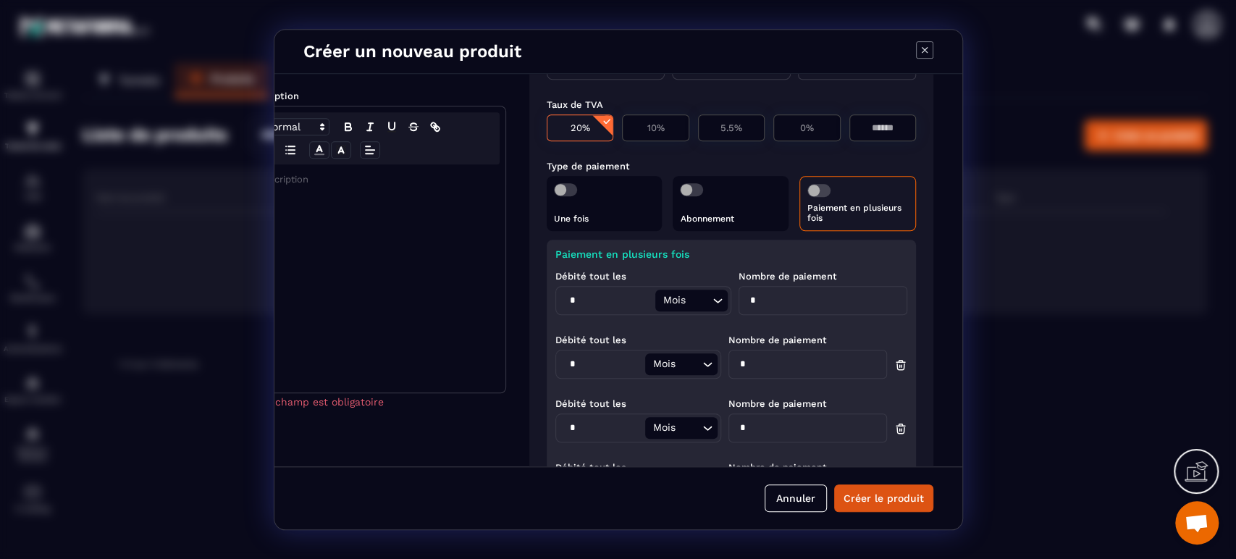
click at [894, 364] on icon "Modal window" at bounding box center [900, 365] width 13 height 14
type input "*"
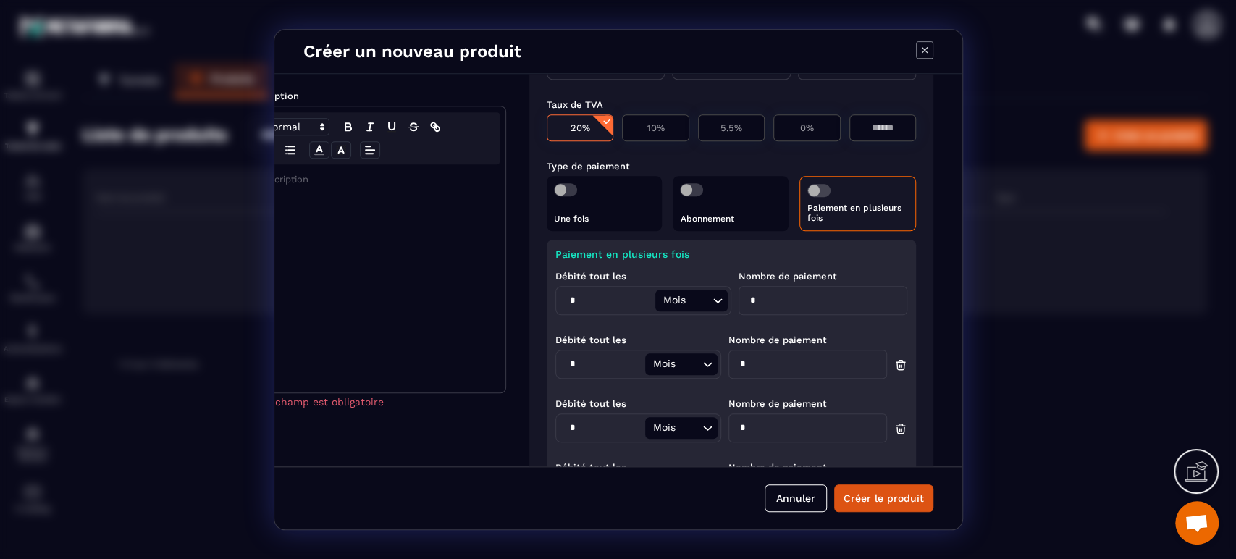
type input "*"
type input "**"
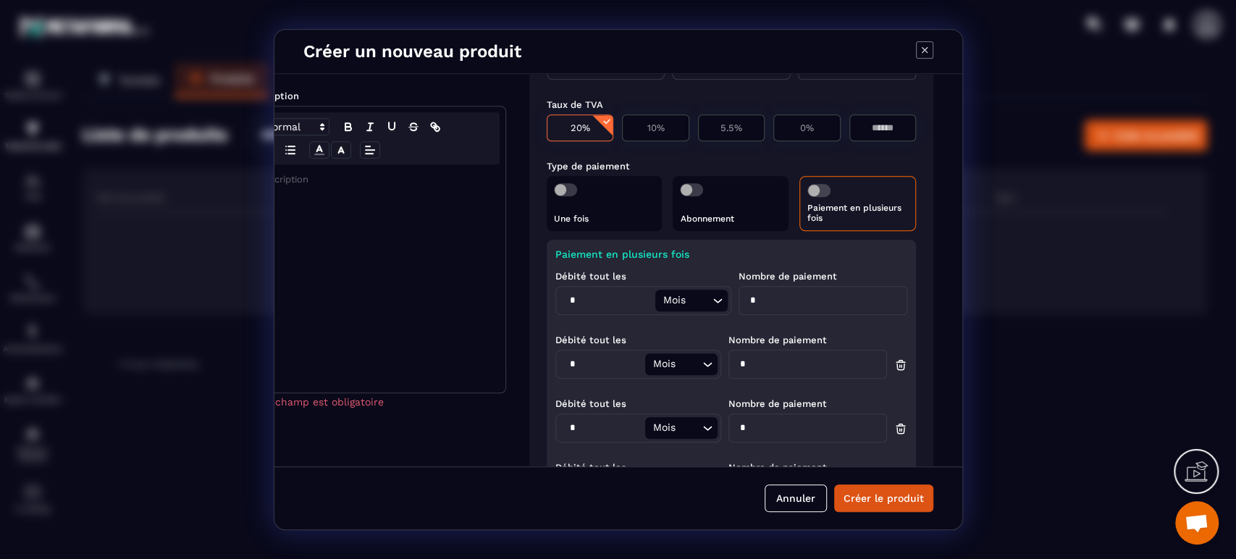
type input "**"
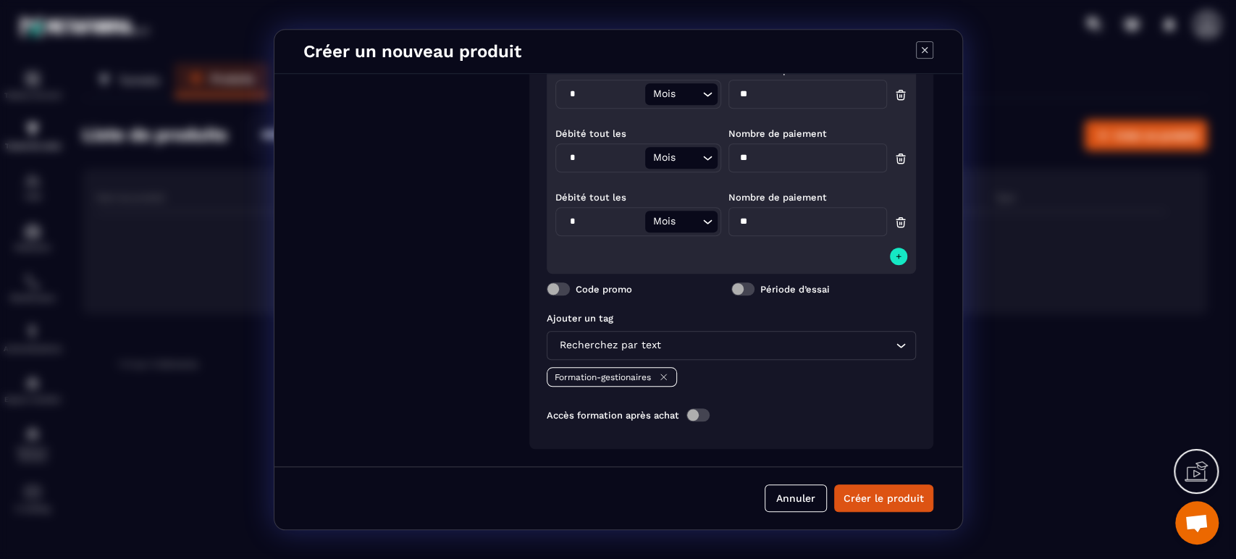
scroll to position [924, 58]
click at [867, 495] on button "Créer le produit" at bounding box center [883, 498] width 99 height 28
click at [889, 502] on button "Créer le produit" at bounding box center [883, 498] width 99 height 28
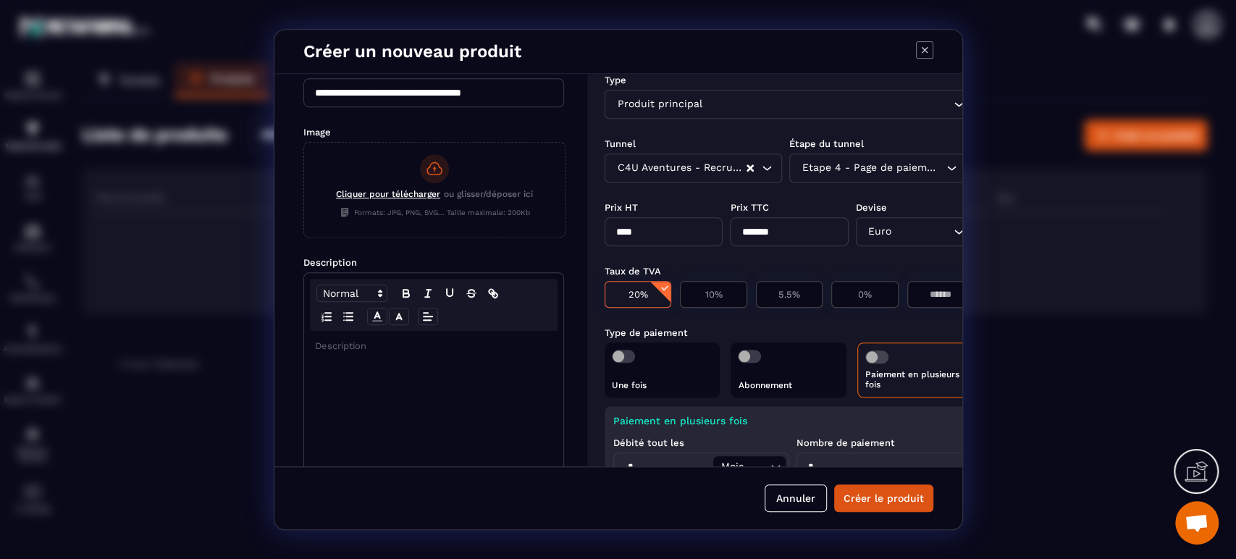
scroll to position [80, 0]
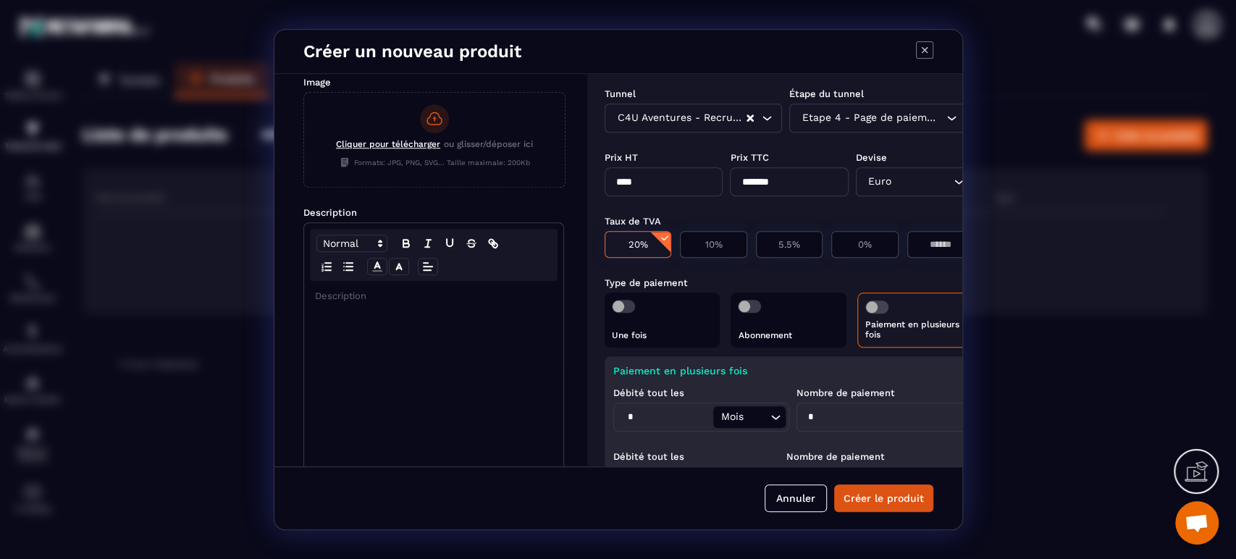
click at [395, 309] on div "Modal window" at bounding box center [433, 395] width 259 height 228
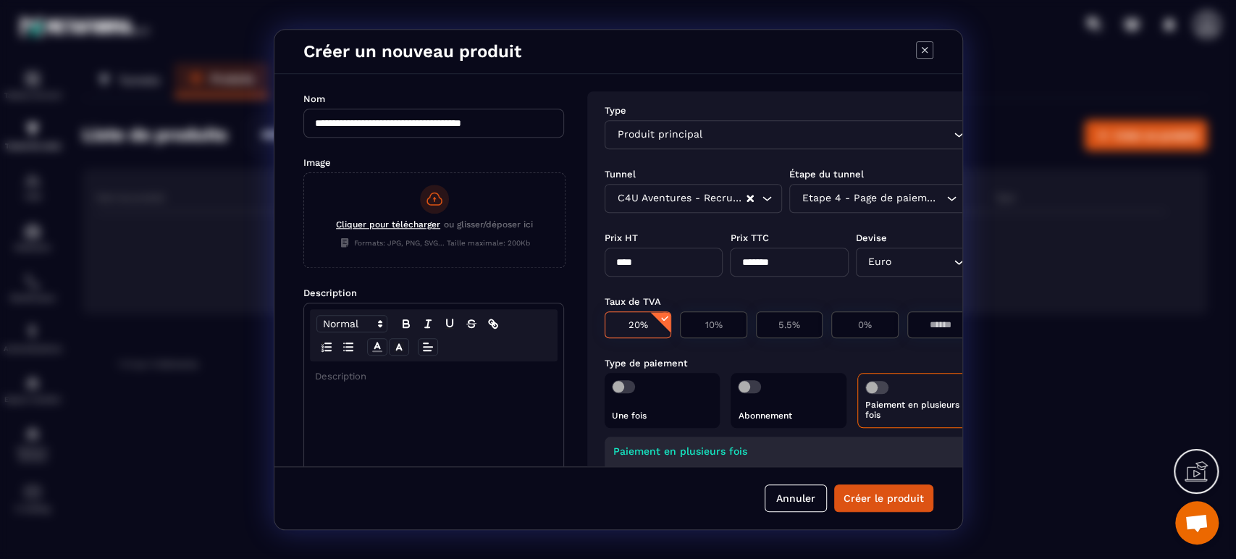
drag, startPoint x: 532, startPoint y: 122, endPoint x: 307, endPoint y: 148, distance: 226.7
click at [307, 148] on div "**********" at bounding box center [433, 270] width 261 height 358
click at [394, 378] on p "Modal window" at bounding box center [434, 376] width 238 height 13
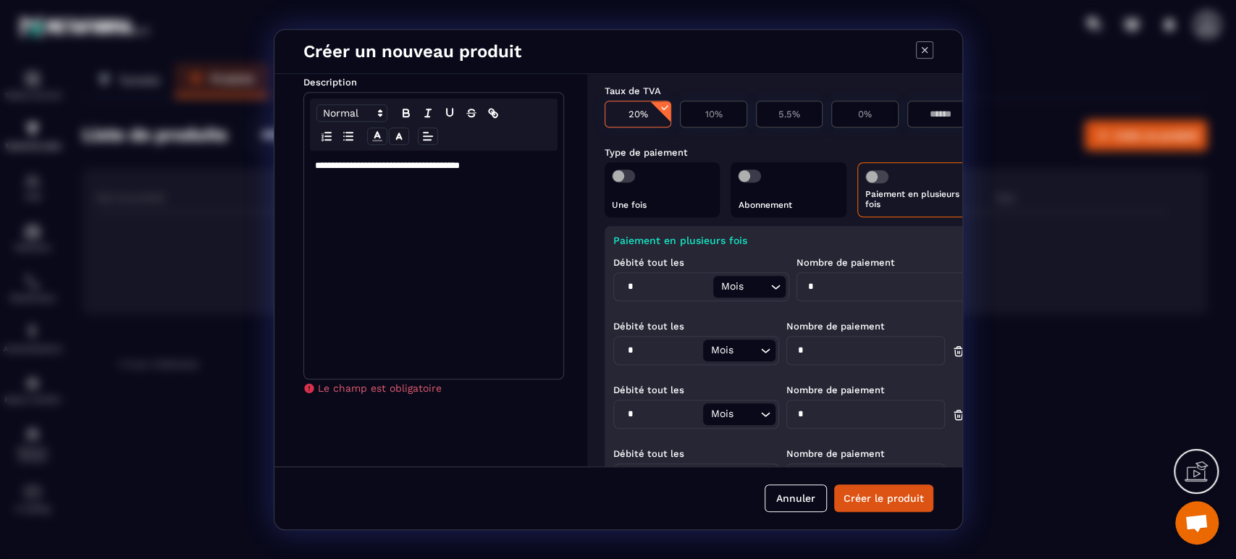
click at [316, 167] on p "**********" at bounding box center [434, 165] width 238 height 13
click at [881, 499] on button "Créer le produit" at bounding box center [883, 498] width 99 height 28
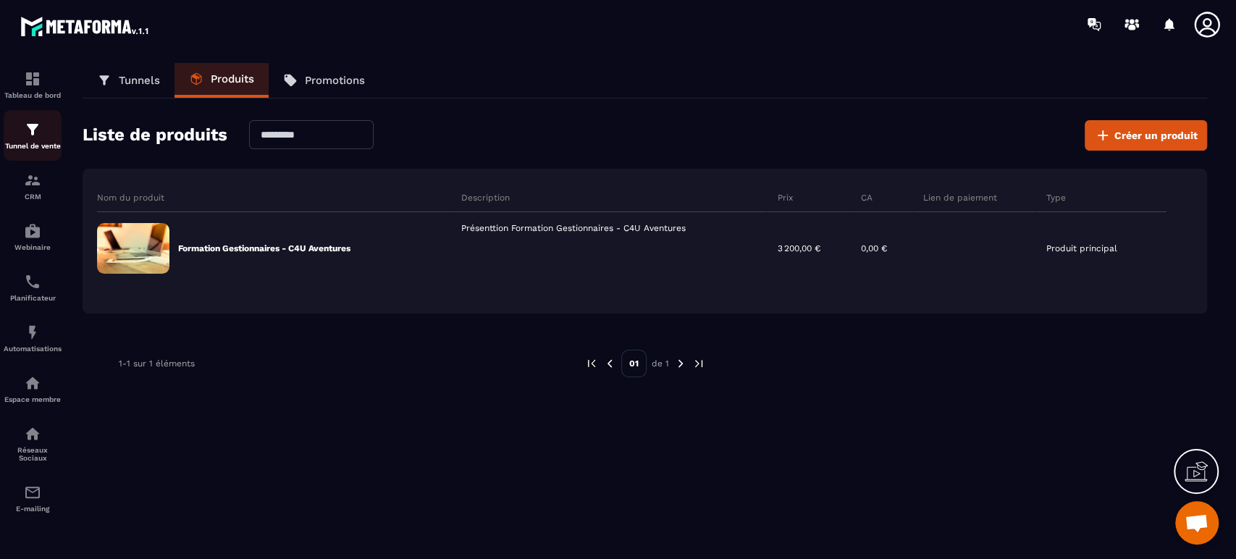
click at [32, 136] on img at bounding box center [32, 129] width 17 height 17
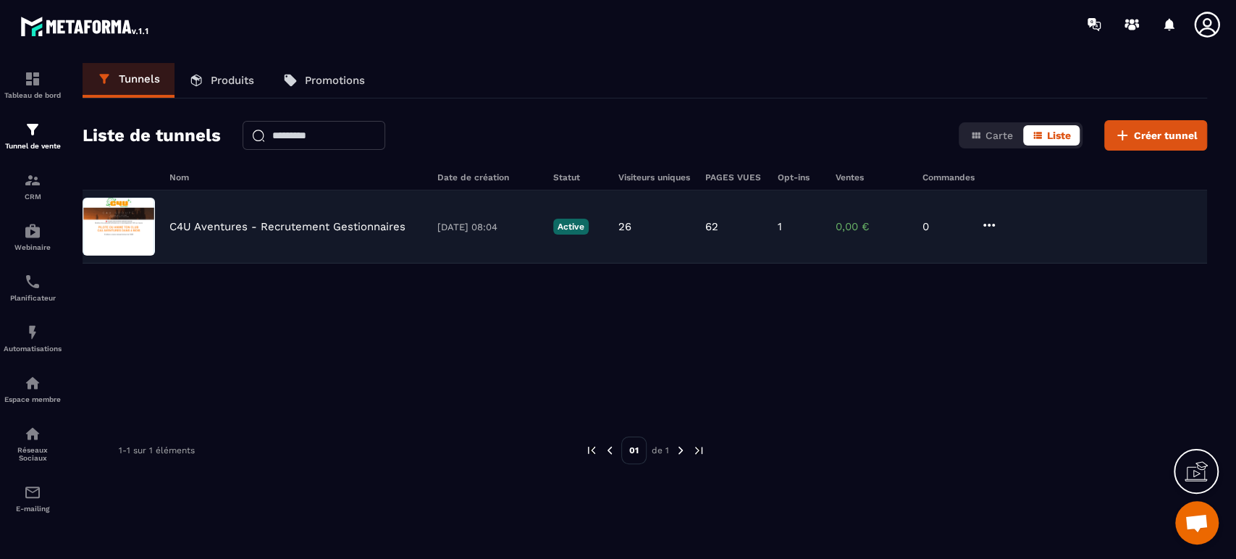
click at [143, 232] on img at bounding box center [119, 227] width 72 height 58
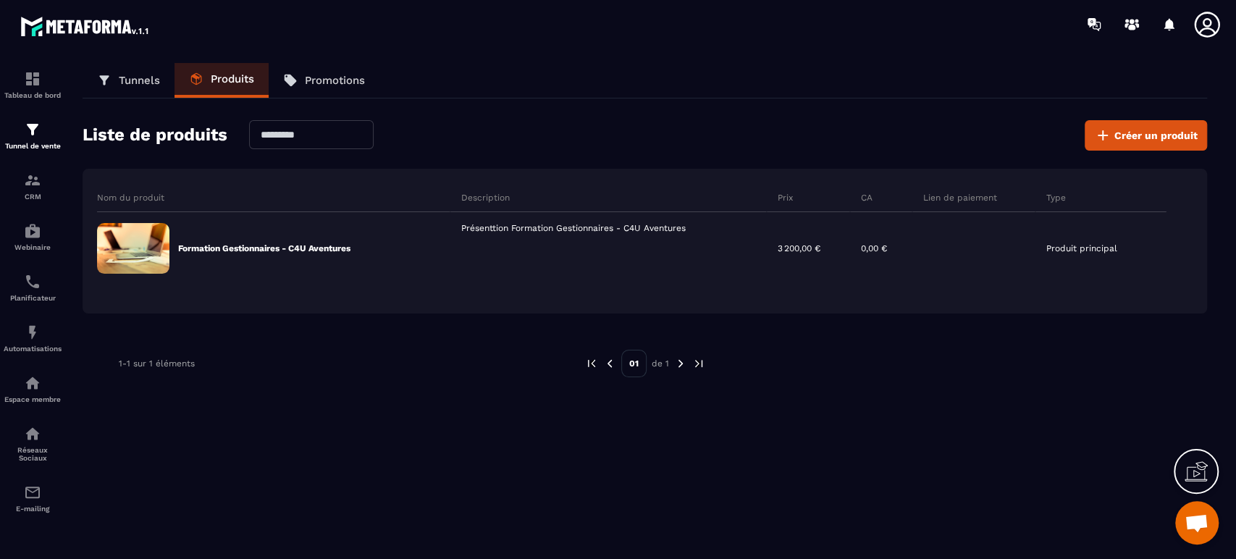
click at [1200, 526] on span "Ouvrir le chat" at bounding box center [1197, 524] width 24 height 20
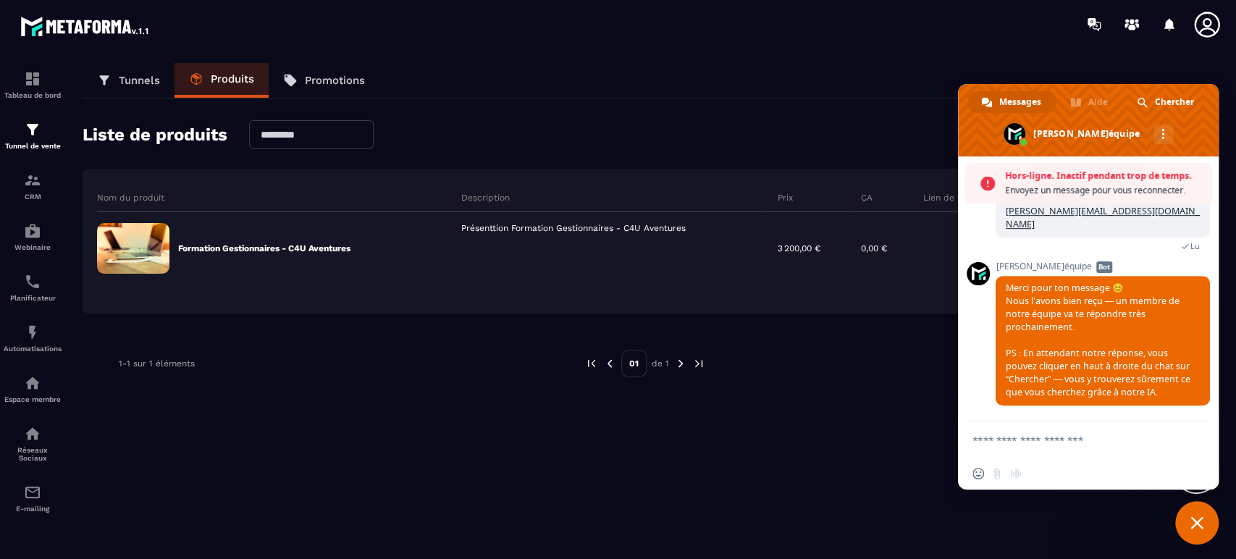
scroll to position [538, 0]
click at [1204, 25] on icon at bounding box center [1206, 24] width 25 height 25
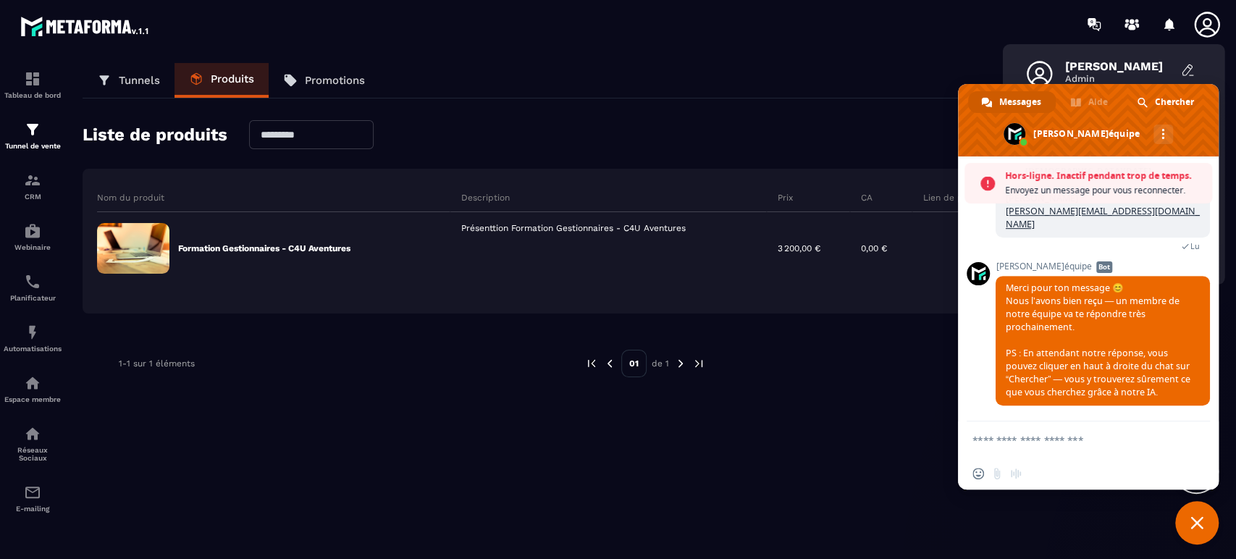
click at [836, 122] on div "Liste de produits Créer un produit" at bounding box center [645, 135] width 1125 height 30
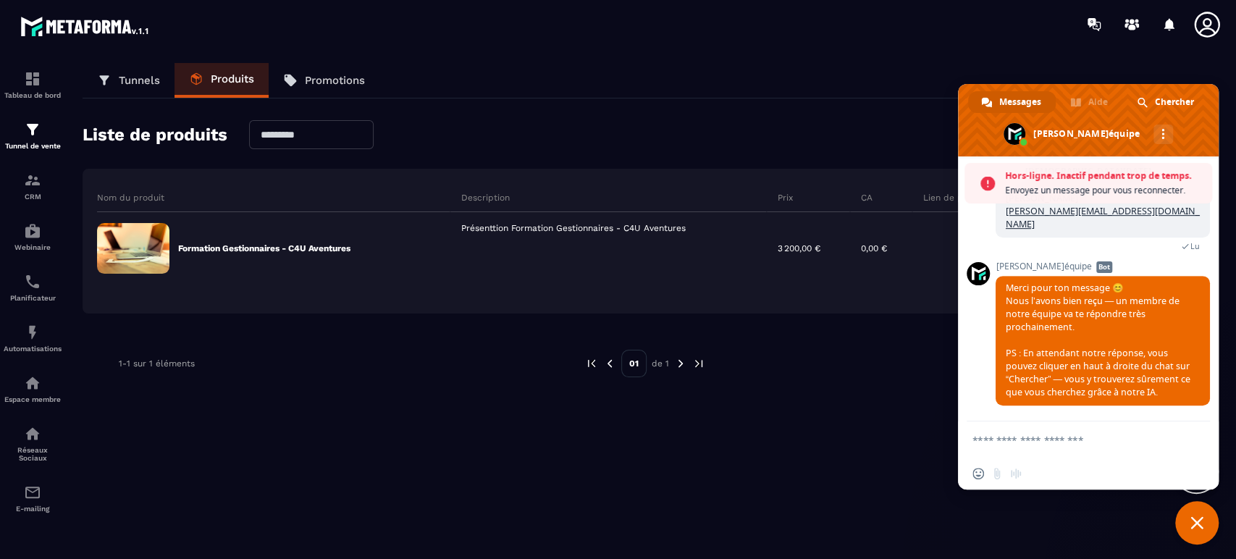
click at [1211, 22] on icon at bounding box center [1206, 24] width 25 height 25
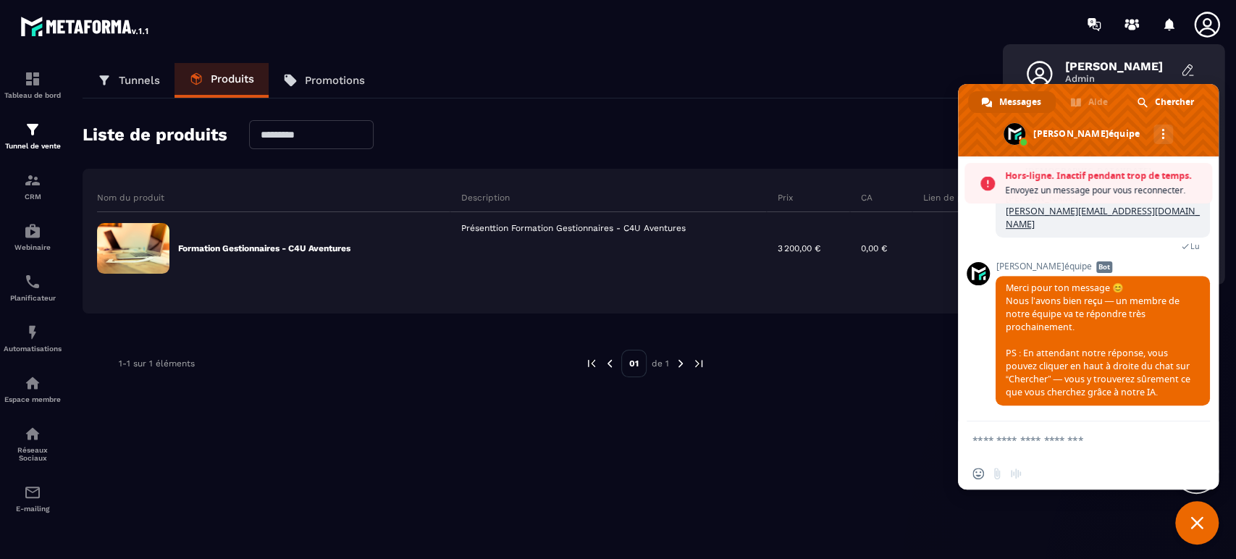
click at [1209, 22] on icon at bounding box center [1207, 24] width 29 height 29
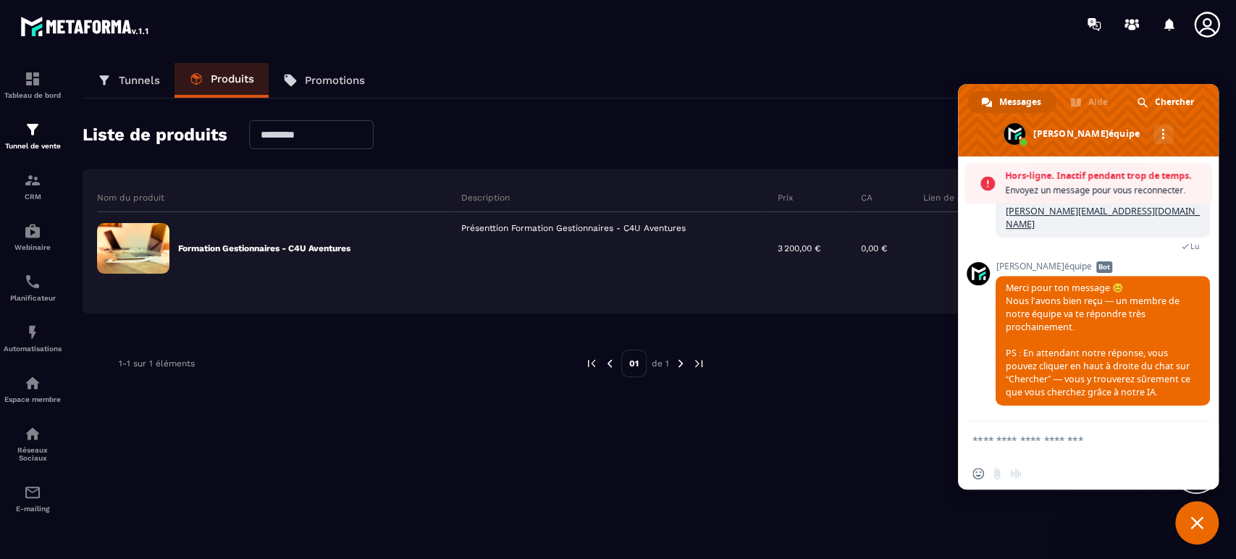
click at [1208, 22] on icon at bounding box center [1207, 24] width 29 height 29
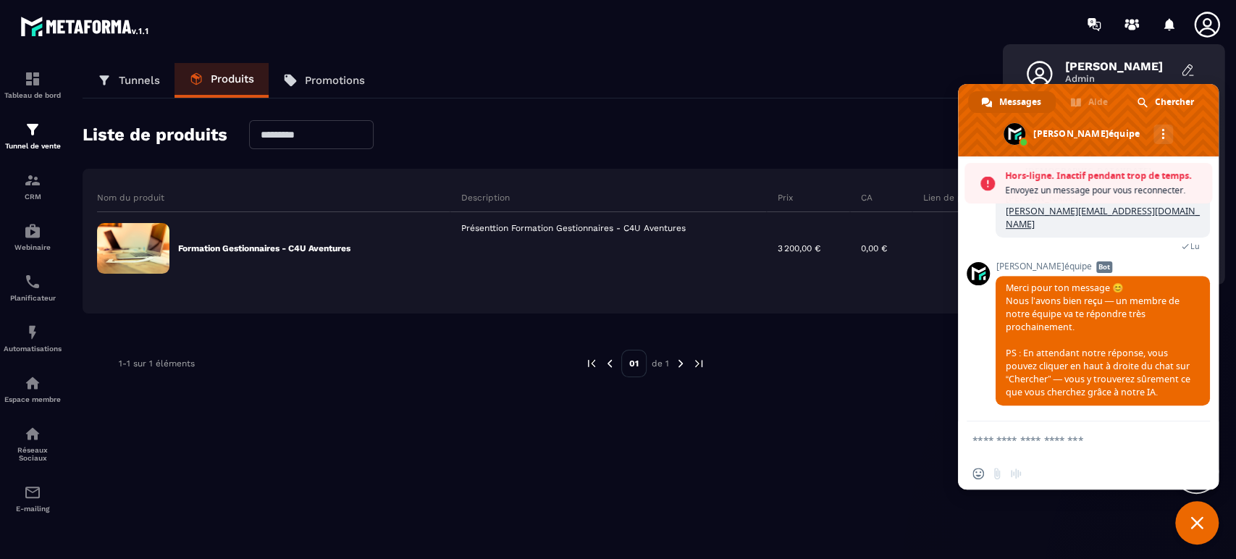
click at [873, 466] on div "Tunnels Produits Promotions Liste de produits Créer un produit Nom du produit D…" at bounding box center [645, 308] width 1154 height 490
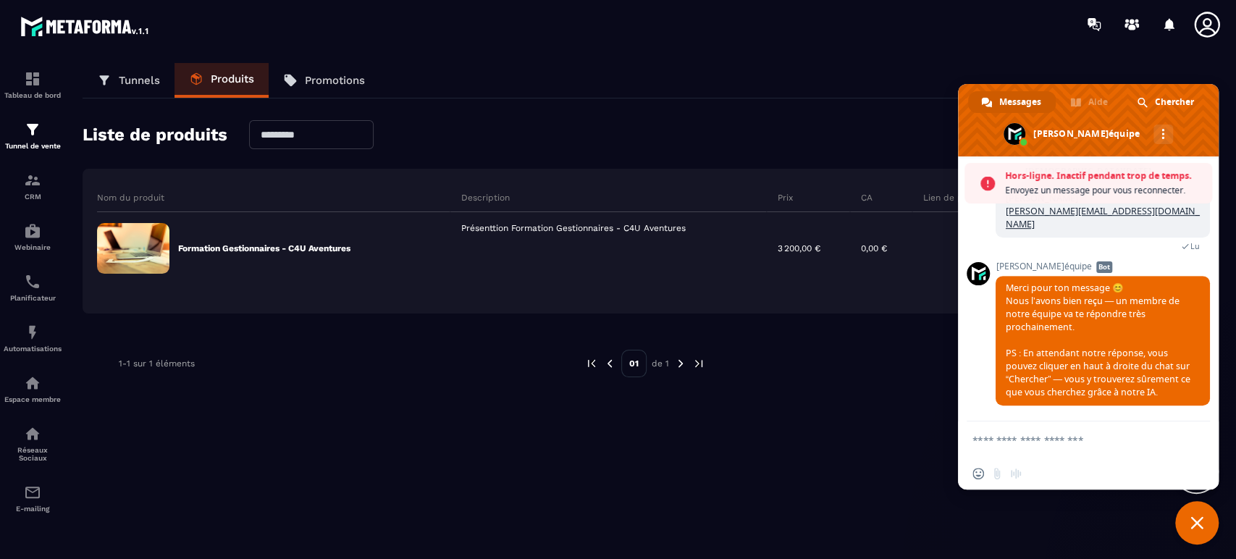
click at [1188, 523] on span "Fermer le chat" at bounding box center [1196, 522] width 43 height 43
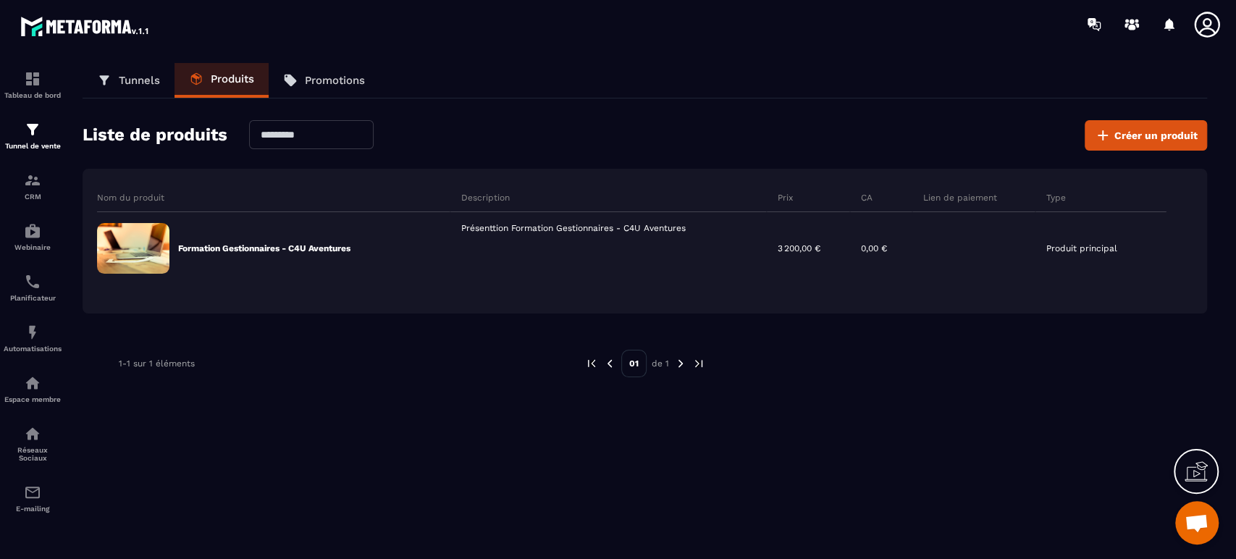
click at [1206, 22] on icon at bounding box center [1207, 24] width 29 height 29
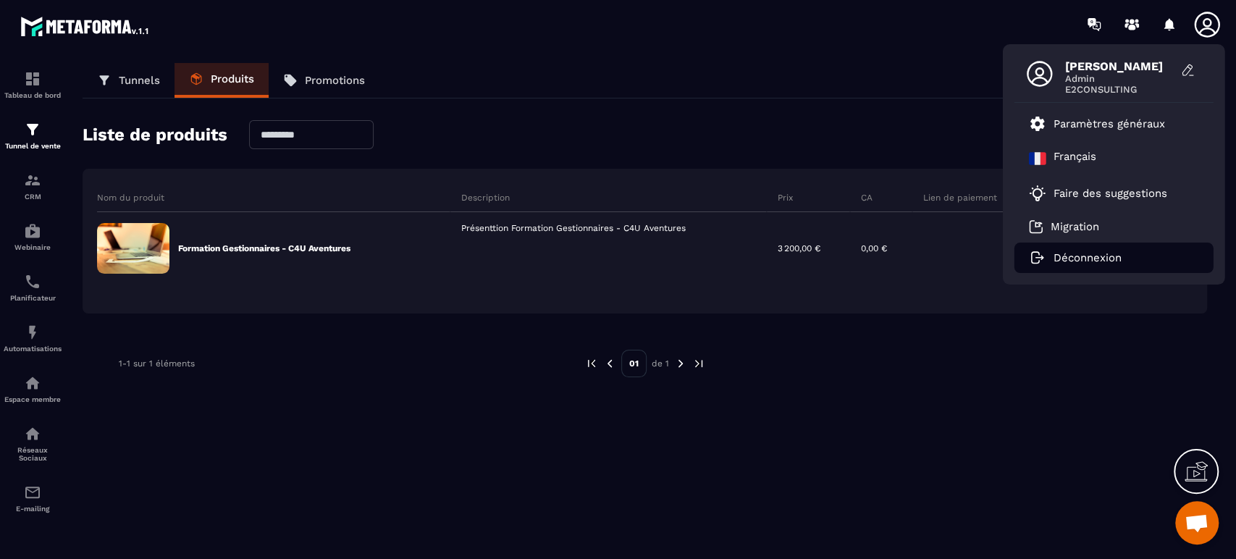
click at [1082, 259] on p "Déconnexion" at bounding box center [1088, 257] width 68 height 13
